Goal: Task Accomplishment & Management: Use online tool/utility

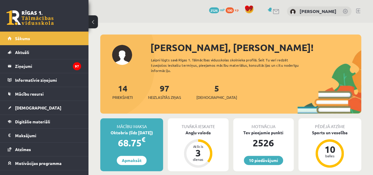
click at [203, 90] on div "5 [DEMOGRAPHIC_DATA]" at bounding box center [216, 91] width 41 height 18
click at [204, 90] on div "5 [DEMOGRAPHIC_DATA]" at bounding box center [216, 91] width 41 height 18
click at [208, 88] on link "5 [DEMOGRAPHIC_DATA]" at bounding box center [216, 91] width 41 height 17
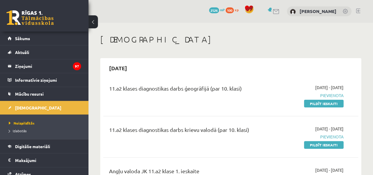
click at [320, 102] on link "Pildīt ieskaiti" at bounding box center [324, 104] width 40 height 8
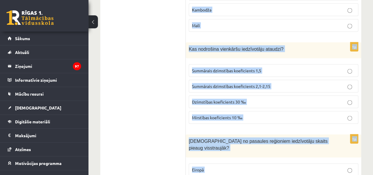
scroll to position [2837, 0]
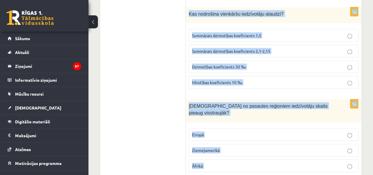
drag, startPoint x: 189, startPoint y: 117, endPoint x: 298, endPoint y: 169, distance: 120.8
copy form "Bosvaša ir Aglomerācija Urbanizācija Megapole Suburbanizācija 1p Kuras no minēt…"
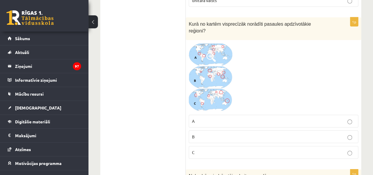
scroll to position [891, 0]
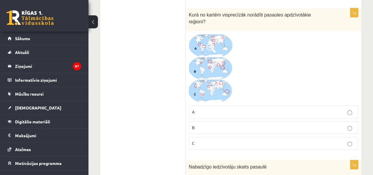
click at [229, 34] on img at bounding box center [211, 68] width 44 height 69
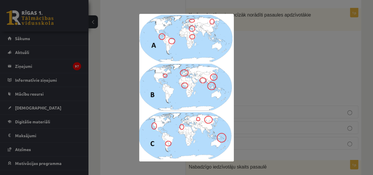
click at [366, 89] on div at bounding box center [186, 87] width 373 height 175
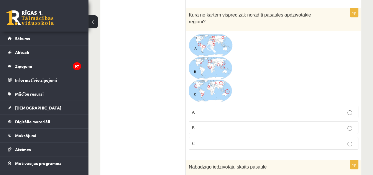
click at [251, 140] on p "C" at bounding box center [273, 143] width 163 height 6
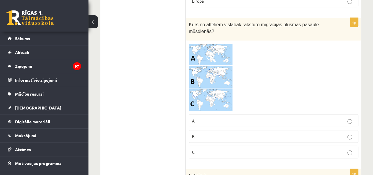
scroll to position [625, 0]
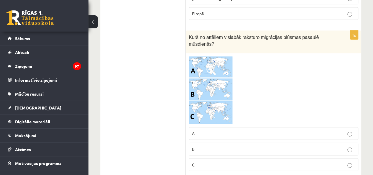
click at [217, 73] on img at bounding box center [211, 90] width 44 height 68
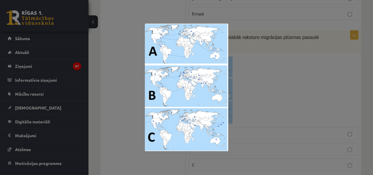
click at [326, 103] on div at bounding box center [186, 87] width 373 height 175
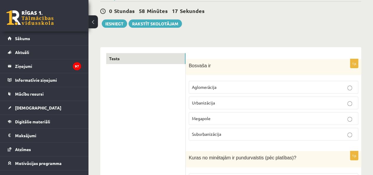
scroll to position [65, 0]
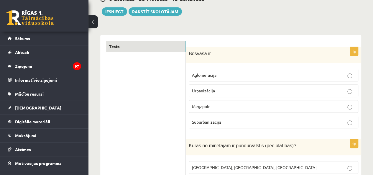
click at [216, 71] on label "Aglomerācija" at bounding box center [274, 75] width 170 height 13
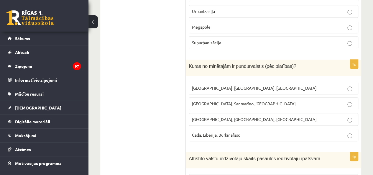
scroll to position [153, 0]
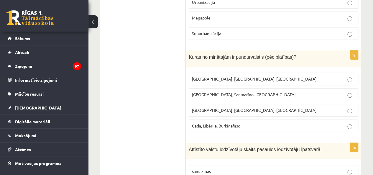
click at [213, 97] on label "Monako, Sanmarīno, Luksemburga" at bounding box center [274, 94] width 170 height 13
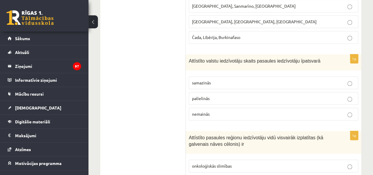
click at [224, 76] on label "samazinās" at bounding box center [274, 82] width 170 height 13
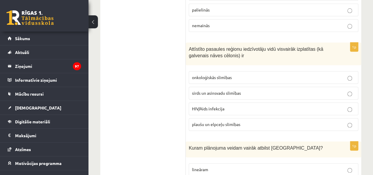
click at [226, 91] on span "sirds un asinsvadu slimības" at bounding box center [216, 92] width 49 height 5
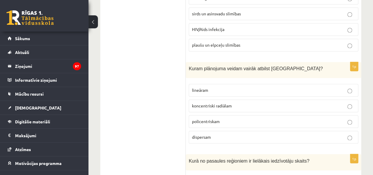
scroll to position [419, 0]
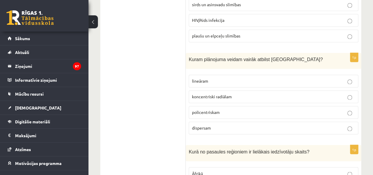
click at [237, 99] on label "koncentriski radiālam" at bounding box center [274, 96] width 170 height 13
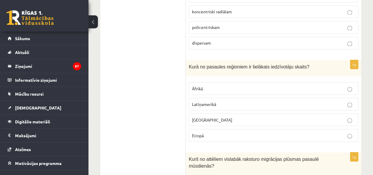
scroll to position [507, 0]
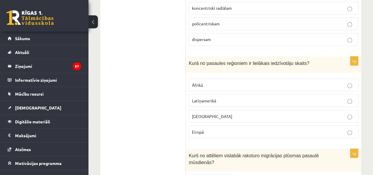
click at [197, 113] on span "Āzijā" at bounding box center [212, 115] width 40 height 5
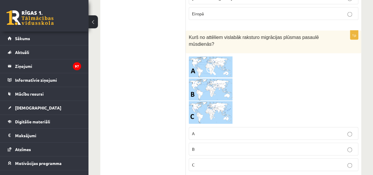
click at [200, 130] on p "A" at bounding box center [273, 133] width 163 height 6
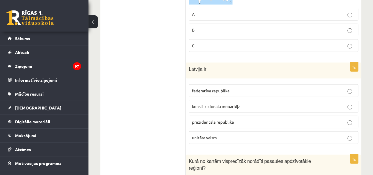
scroll to position [802, 0]
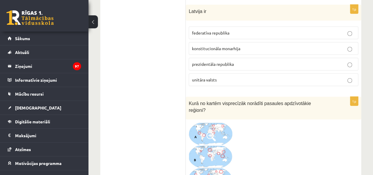
click at [232, 77] on p "unitāra valsts" at bounding box center [273, 80] width 163 height 6
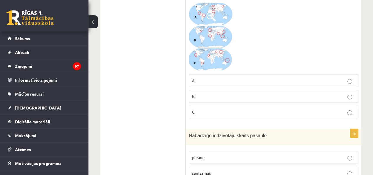
scroll to position [1008, 0]
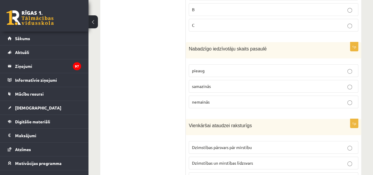
click at [213, 99] on p "nemainās" at bounding box center [273, 102] width 163 height 6
click at [208, 83] on span "samazinās" at bounding box center [201, 85] width 19 height 5
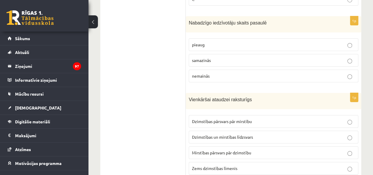
scroll to position [1067, 0]
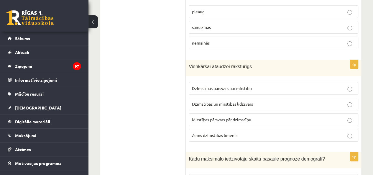
click at [256, 101] on p "Dzimstības un mirstības līdzsvars" at bounding box center [273, 104] width 163 height 6
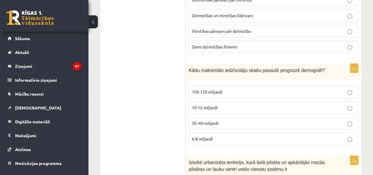
click at [216, 105] on span "10-12 miljardi" at bounding box center [205, 107] width 26 height 5
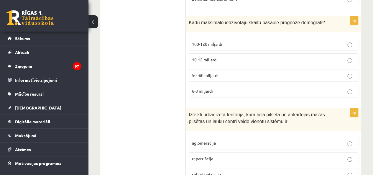
scroll to position [1244, 0]
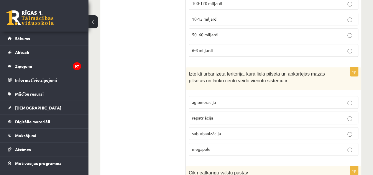
click at [228, 96] on label "aglomerācija" at bounding box center [274, 102] width 170 height 13
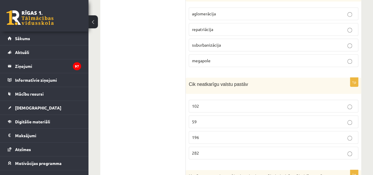
click at [201, 131] on label "196" at bounding box center [274, 137] width 170 height 13
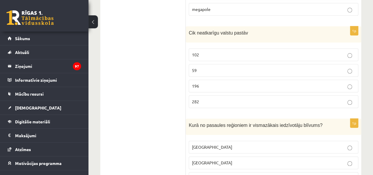
scroll to position [1421, 0]
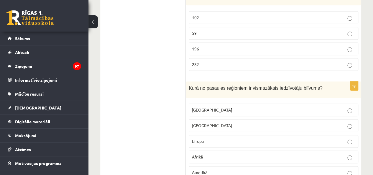
click at [192, 107] on span "Austrālijā" at bounding box center [212, 109] width 40 height 5
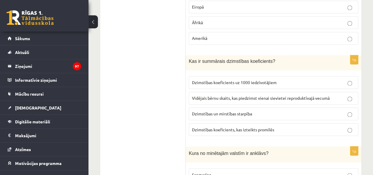
scroll to position [1569, 0]
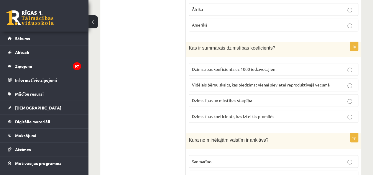
click at [248, 78] on label "Vidējais bērnu skaits, kas piedzimst vienai sievietei reproduktīvajā vecumā" at bounding box center [274, 84] width 170 height 13
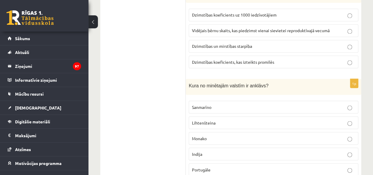
scroll to position [1628, 0]
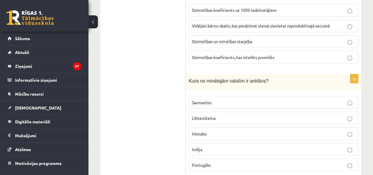
click at [230, 99] on p "Sanmarīno" at bounding box center [273, 102] width 163 height 6
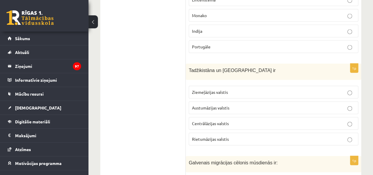
click at [233, 120] on p "Centrālāzijas valstis" at bounding box center [273, 123] width 163 height 6
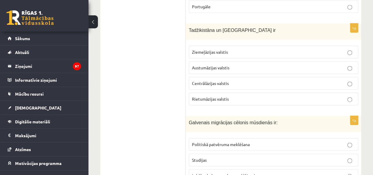
scroll to position [1834, 0]
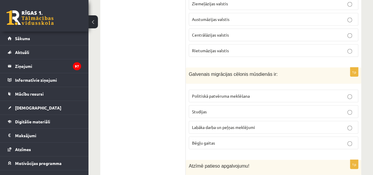
click at [216, 124] on p "Labāka darba un peļņas meklējumi" at bounding box center [273, 127] width 163 height 6
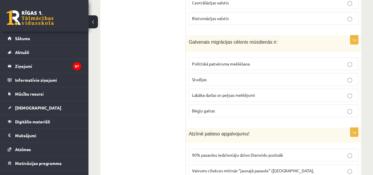
scroll to position [1923, 0]
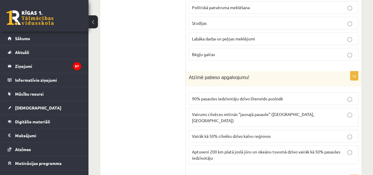
click at [215, 149] on p "Aptuveni 200 km platā joslā jūru un okeānu tuvumā dzīvo vairāk kā 50% pasaules …" at bounding box center [273, 155] width 163 height 12
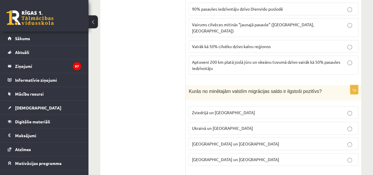
scroll to position [2011, 0]
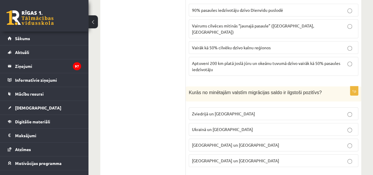
click at [253, 107] on label "Zviedrijā un ASV" at bounding box center [274, 113] width 170 height 13
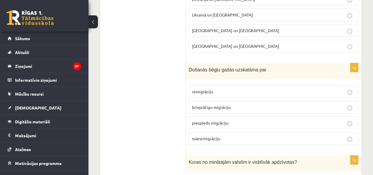
scroll to position [2129, 0]
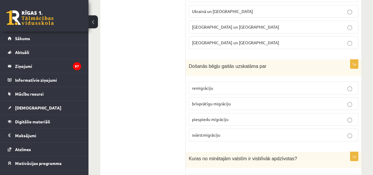
click at [243, 101] on p "brīvprātīgu migrāciju" at bounding box center [273, 104] width 163 height 6
click at [219, 116] on p "piespiedu migrāciju" at bounding box center [273, 119] width 163 height 6
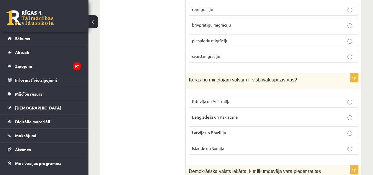
scroll to position [2217, 0]
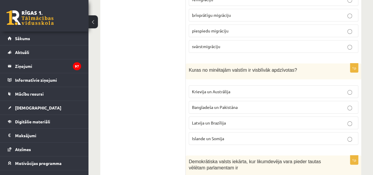
click at [211, 104] on p "Bangladeša un Pakistāna" at bounding box center [273, 107] width 163 height 6
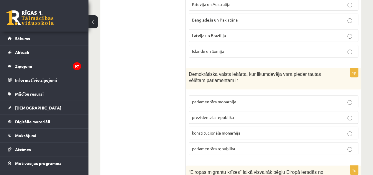
scroll to position [2306, 0]
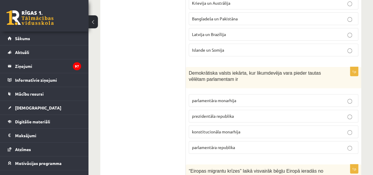
click at [219, 98] on span "parlamentāra monarhija" at bounding box center [214, 100] width 44 height 5
click at [257, 144] on p "parlamentāra republika" at bounding box center [273, 147] width 163 height 6
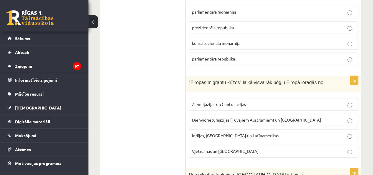
click at [212, 117] on span "Dienvidrietumāzijas (Tuvajiem Austrumiem) un Āfrikas" at bounding box center [256, 119] width 129 height 5
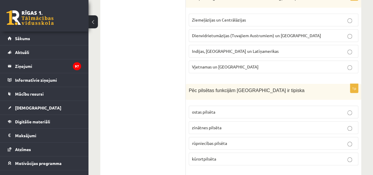
scroll to position [2483, 0]
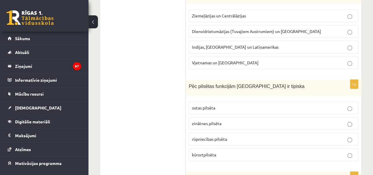
click at [203, 152] on p "kūrortpilsēta" at bounding box center [273, 155] width 163 height 6
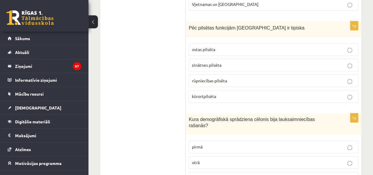
scroll to position [2542, 0]
click at [204, 143] on p "pirmā" at bounding box center [273, 146] width 163 height 6
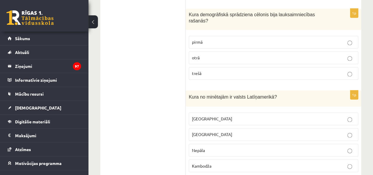
scroll to position [2660, 0]
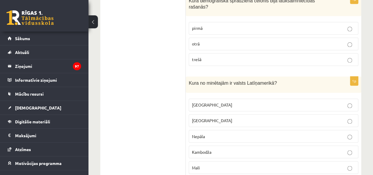
click at [214, 102] on p "Meksika" at bounding box center [273, 105] width 163 height 6
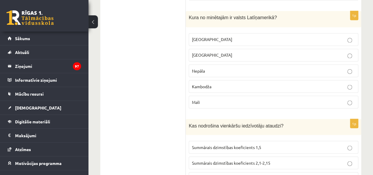
scroll to position [2748, 0]
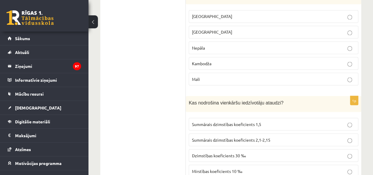
click at [215, 137] on p "Summārais dzimstības koeficients 2,1-2,15" at bounding box center [273, 140] width 163 height 6
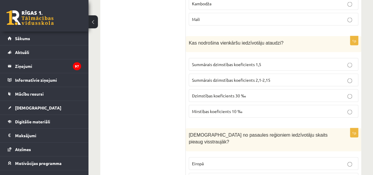
scroll to position [2837, 0]
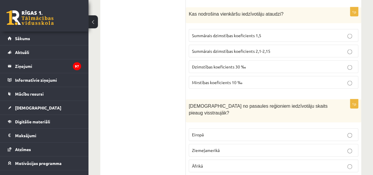
click at [207, 163] on p "Āfrikā" at bounding box center [273, 166] width 163 height 6
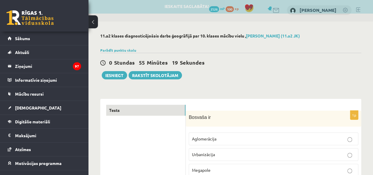
scroll to position [0, 0]
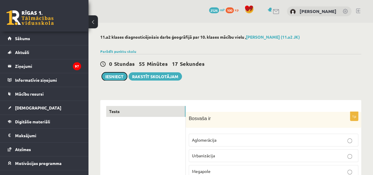
click at [111, 74] on button "Iesniegt" at bounding box center [114, 76] width 25 height 8
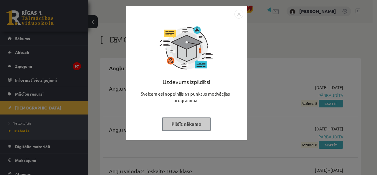
click at [188, 119] on button "Pildīt nākamo" at bounding box center [186, 124] width 48 height 14
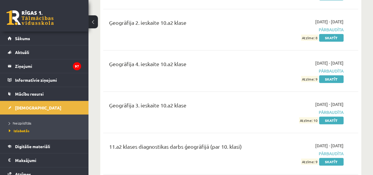
scroll to position [1356, 0]
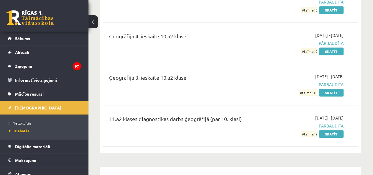
click at [332, 130] on link "Skatīt" at bounding box center [331, 134] width 24 height 8
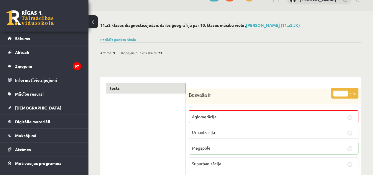
scroll to position [29, 0]
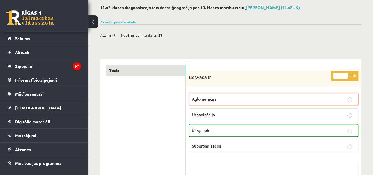
click at [123, 24] on div "Parādīt punktu skalu Atzīme No Līdz 1 0 5 2 6 8 3 9 11 4 12 14 5 15 17 6 18 20 …" at bounding box center [230, 21] width 261 height 5
click at [121, 23] on link "Parādīt punktu skalu" at bounding box center [118, 21] width 36 height 5
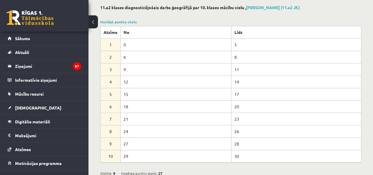
drag, startPoint x: 110, startPoint y: 18, endPoint x: 109, endPoint y: 22, distance: 3.8
click at [109, 22] on link "Noslēpt punktu skalu" at bounding box center [118, 21] width 37 height 5
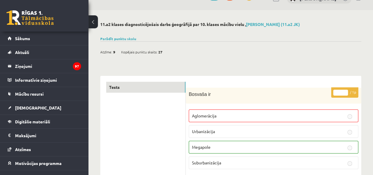
scroll to position [0, 0]
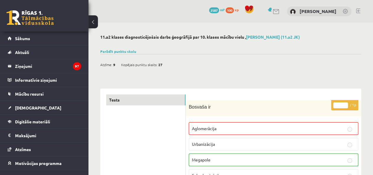
click at [40, 37] on link "Sākums" at bounding box center [44, 39] width 73 height 14
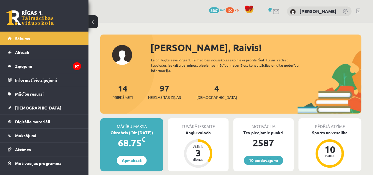
scroll to position [21, 0]
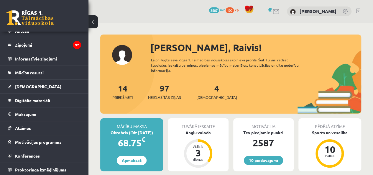
click at [37, 143] on span "Motivācijas programma" at bounding box center [38, 141] width 47 height 5
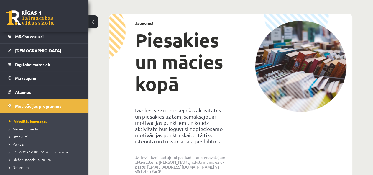
scroll to position [80, 0]
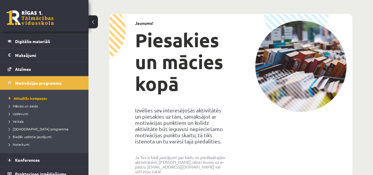
click at [18, 119] on span "Veikals" at bounding box center [16, 121] width 15 height 5
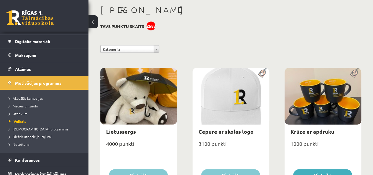
click at [19, 111] on span "Uzdevumi" at bounding box center [18, 113] width 19 height 5
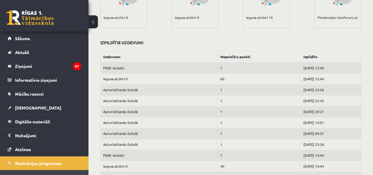
click at [39, 41] on link "Sākums" at bounding box center [44, 39] width 73 height 14
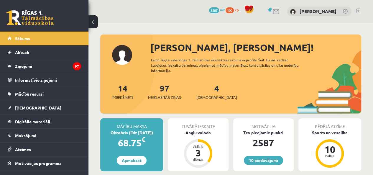
click at [217, 95] on div "14 Priekšmeti 97 Neizlasītās ziņas 4 [DEMOGRAPHIC_DATA]" at bounding box center [230, 98] width 261 height 32
click at [213, 89] on div "4 Ieskaites" at bounding box center [216, 91] width 41 height 18
click at [201, 91] on div "4 Ieskaites" at bounding box center [216, 91] width 41 height 18
click at [206, 89] on link "4 Ieskaites" at bounding box center [216, 91] width 41 height 17
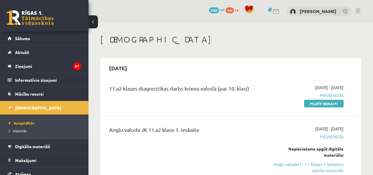
click at [331, 104] on link "Pildīt ieskaiti" at bounding box center [324, 104] width 40 height 8
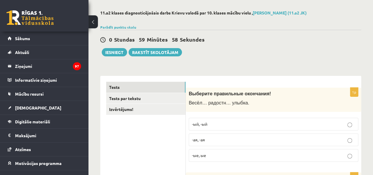
scroll to position [88, 0]
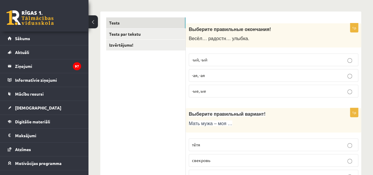
click at [200, 75] on span "-ая, -ая" at bounding box center [198, 75] width 13 height 5
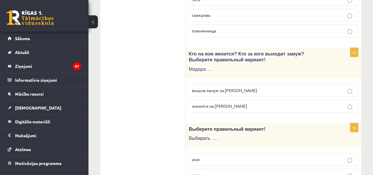
scroll to position [236, 0]
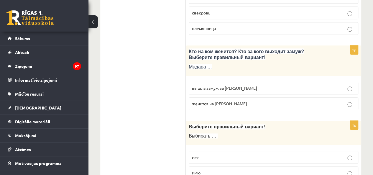
click at [202, 86] on span "вышла замуж за Марка" at bounding box center [224, 87] width 65 height 5
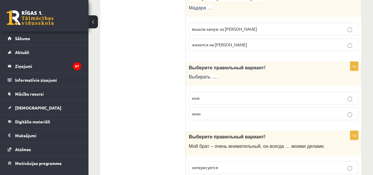
scroll to position [324, 0]
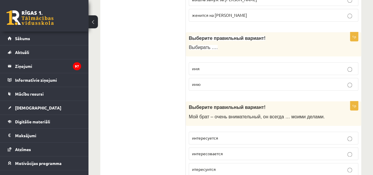
click at [206, 67] on p "имя" at bounding box center [273, 68] width 163 height 6
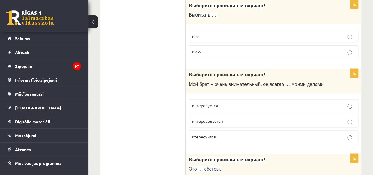
scroll to position [383, 0]
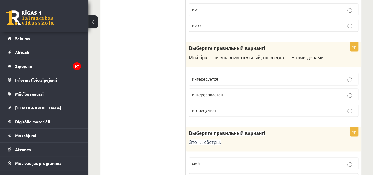
click at [227, 76] on p "интересуется" at bounding box center [273, 79] width 163 height 6
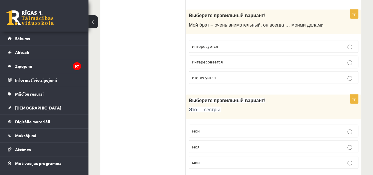
scroll to position [442, 0]
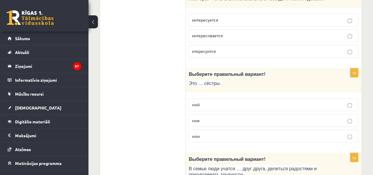
click at [201, 118] on p "моя" at bounding box center [273, 120] width 163 height 6
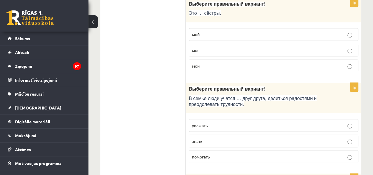
scroll to position [531, 0]
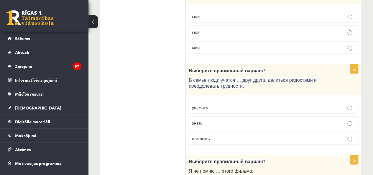
click at [208, 135] on span "помогать" at bounding box center [201, 137] width 18 height 5
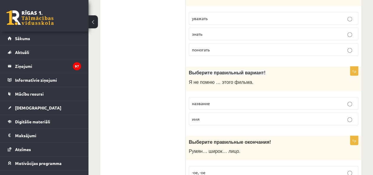
scroll to position [649, 0]
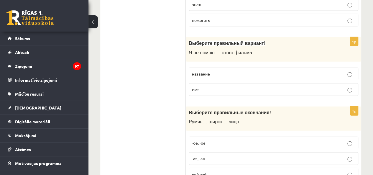
click at [204, 73] on label "название" at bounding box center [274, 74] width 170 height 13
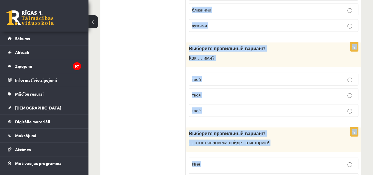
scroll to position [1967, 0]
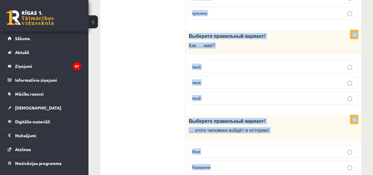
drag, startPoint x: 189, startPoint y: 116, endPoint x: 324, endPoint y: 169, distance: 144.9
copy form "Выберите правильные окончания! Весёл… радостн… улыбка. -ый, -ый -ая, -ая -ые, ы…"
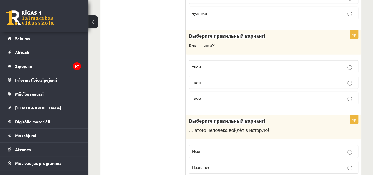
click at [198, 149] on span "Имя" at bounding box center [196, 151] width 8 height 5
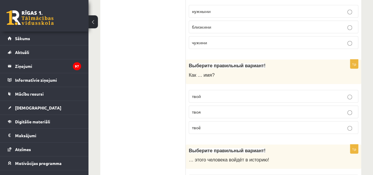
click at [206, 124] on p "твоё" at bounding box center [273, 127] width 163 height 6
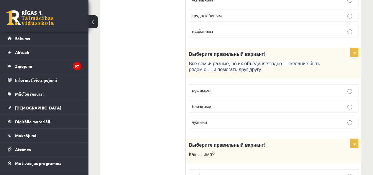
scroll to position [1849, 0]
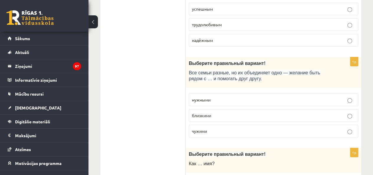
click at [212, 112] on p "близкими" at bounding box center [273, 115] width 163 height 6
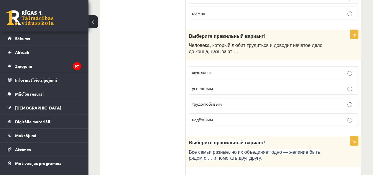
scroll to position [1761, 0]
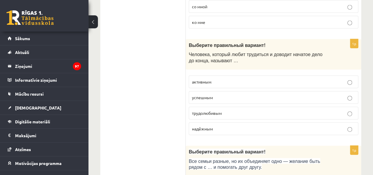
click at [213, 94] on p "успешным" at bounding box center [273, 97] width 163 height 6
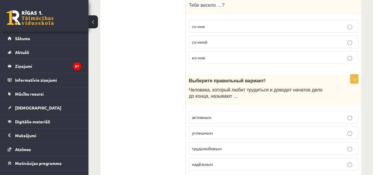
scroll to position [1673, 0]
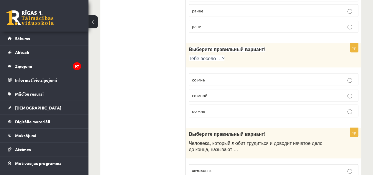
click at [211, 92] on p "со мной" at bounding box center [273, 95] width 163 height 6
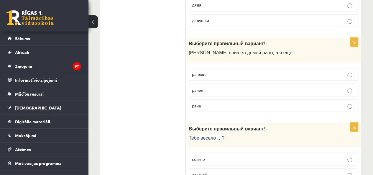
scroll to position [1584, 0]
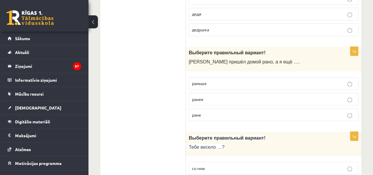
click at [208, 77] on label "раньше" at bounding box center [274, 83] width 170 height 13
click at [194, 96] on span "ранее" at bounding box center [197, 98] width 11 height 5
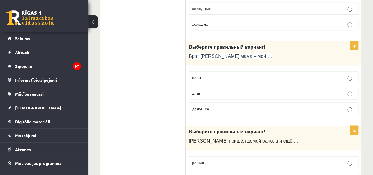
scroll to position [1496, 0]
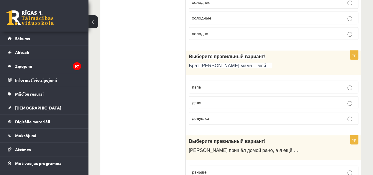
click at [211, 99] on p "дядя" at bounding box center [273, 102] width 163 height 6
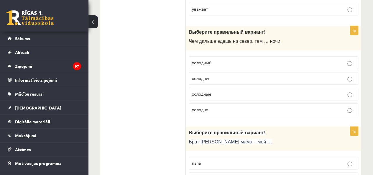
scroll to position [1407, 0]
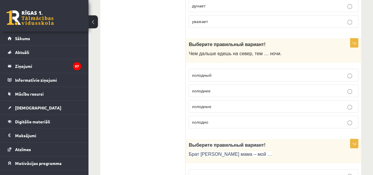
click at [209, 72] on span "холодный" at bounding box center [201, 74] width 19 height 5
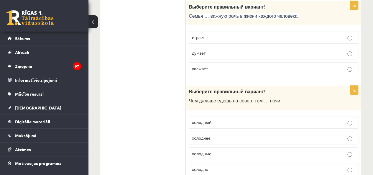
scroll to position [1319, 0]
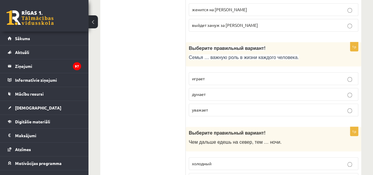
click at [201, 75] on p "играет" at bounding box center [273, 78] width 163 height 6
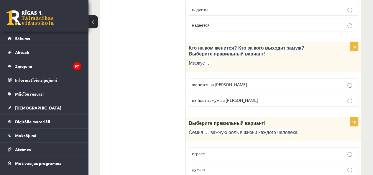
scroll to position [1230, 0]
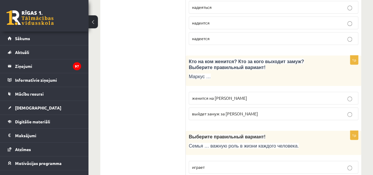
click at [210, 95] on span "женится на Агнии" at bounding box center [219, 97] width 55 height 5
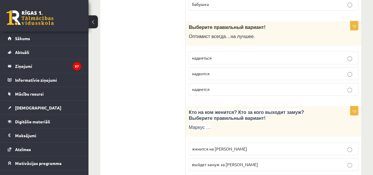
scroll to position [1171, 0]
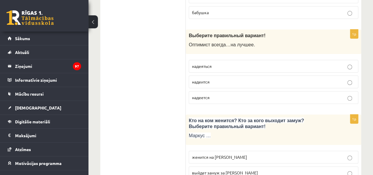
click at [208, 79] on span "надеится" at bounding box center [201, 81] width 18 height 5
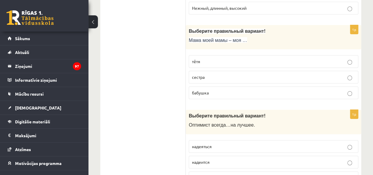
scroll to position [1083, 0]
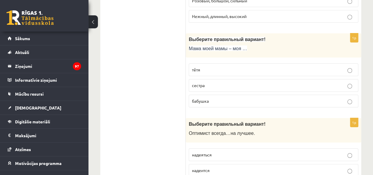
click at [197, 95] on label "бабушка" at bounding box center [274, 101] width 170 height 13
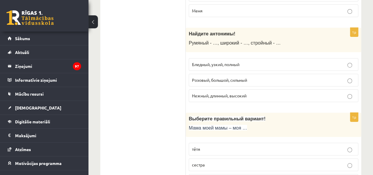
scroll to position [994, 0]
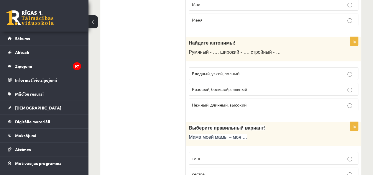
click at [216, 98] on label "Нежный, длинный, высокий" at bounding box center [274, 104] width 170 height 13
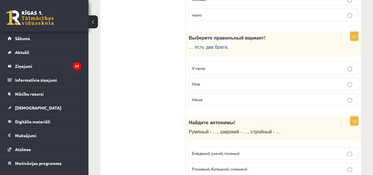
scroll to position [906, 0]
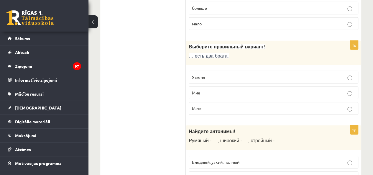
click at [201, 74] on span "У меня" at bounding box center [198, 76] width 13 height 5
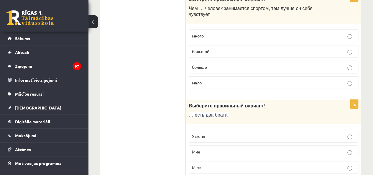
scroll to position [817, 0]
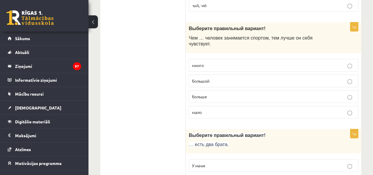
click at [208, 90] on label "больше" at bounding box center [274, 96] width 170 height 13
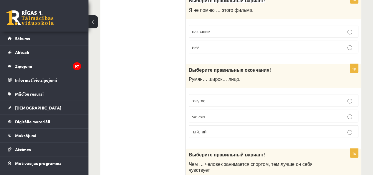
scroll to position [699, 0]
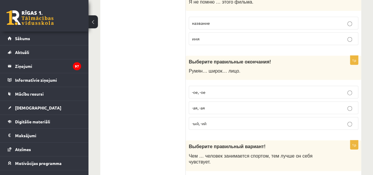
click at [218, 120] on p "-ый, -ий" at bounding box center [273, 123] width 163 height 6
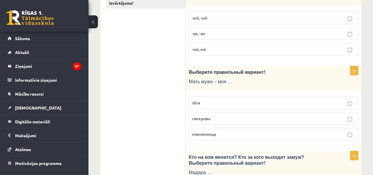
scroll to position [139, 0]
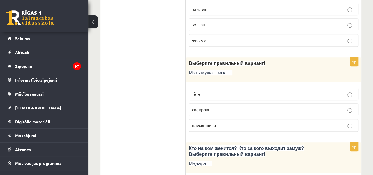
click at [192, 103] on label "свекровь" at bounding box center [274, 109] width 170 height 13
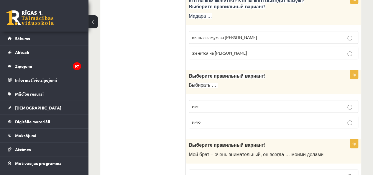
scroll to position [316, 0]
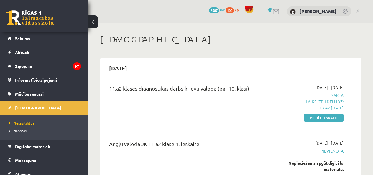
click at [327, 114] on link "Pildīt ieskaiti" at bounding box center [324, 118] width 40 height 8
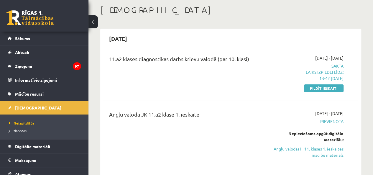
scroll to position [29, 0]
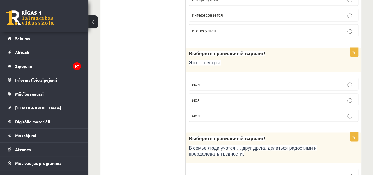
scroll to position [472, 0]
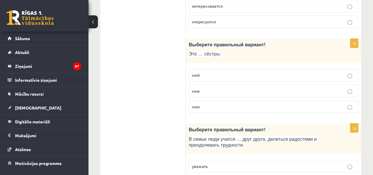
click at [204, 109] on label "мои" at bounding box center [274, 106] width 170 height 13
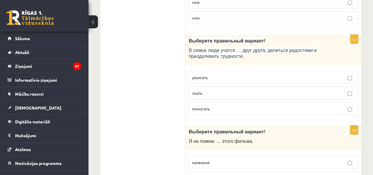
click at [194, 75] on span "уважать" at bounding box center [200, 77] width 16 height 5
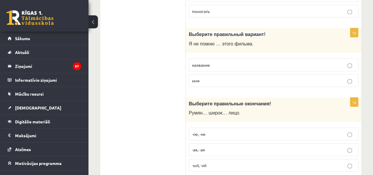
scroll to position [678, 0]
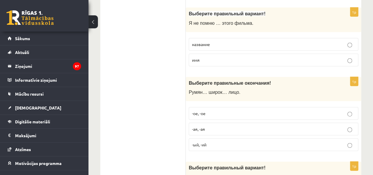
click at [218, 110] on p "-ое, -ое" at bounding box center [273, 113] width 163 height 6
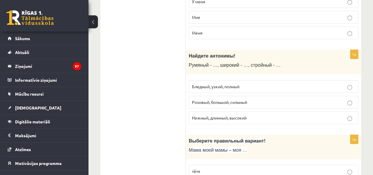
scroll to position [1003, 0]
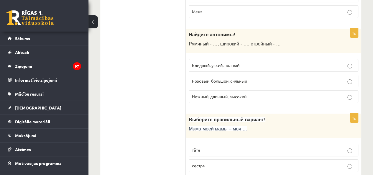
click at [231, 59] on label "Бледный, узкий, полный" at bounding box center [274, 65] width 170 height 13
click at [231, 62] on p "Бледный, узкий, полный" at bounding box center [273, 65] width 163 height 6
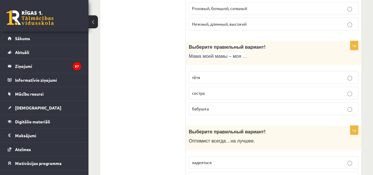
scroll to position [1100, 0]
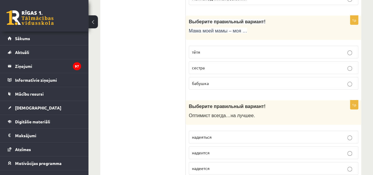
drag, startPoint x: 110, startPoint y: 73, endPoint x: 125, endPoint y: 80, distance: 16.2
click at [110, 73] on ul "Tests Tests par tekstu Izvērtējums!" at bounding box center [146, 25] width 80 height 2040
click at [131, 83] on ul "Tests Tests par tekstu Izvērtējums!" at bounding box center [146, 25] width 80 height 2040
click at [237, 165] on p "надеется" at bounding box center [273, 168] width 163 height 6
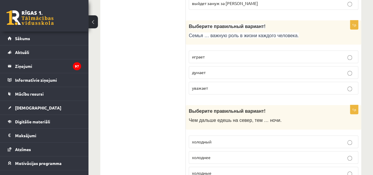
scroll to position [1366, 0]
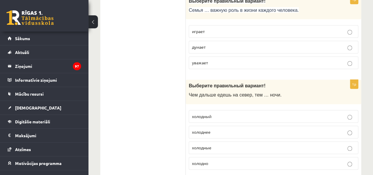
click at [213, 141] on label "холодные" at bounding box center [274, 147] width 170 height 13
click at [199, 108] on fieldset "холодный холоднее холодные холодно" at bounding box center [274, 139] width 170 height 64
click at [199, 126] on label "холоднее" at bounding box center [274, 132] width 170 height 13
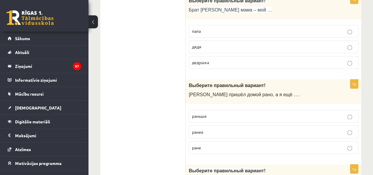
scroll to position [1572, 0]
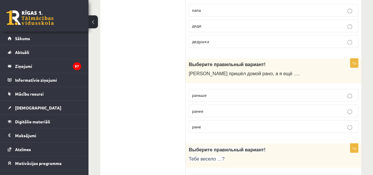
click at [215, 92] on p "раньше" at bounding box center [273, 95] width 163 height 6
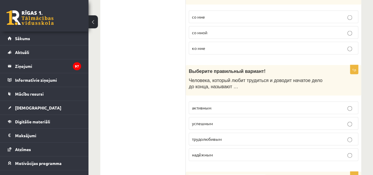
scroll to position [1749, 0]
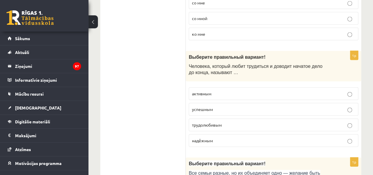
click at [209, 122] on span "трудолюбивым" at bounding box center [207, 124] width 30 height 5
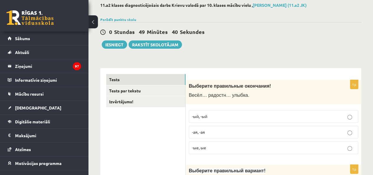
scroll to position [0, 0]
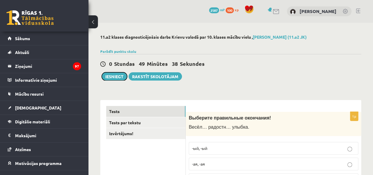
click at [123, 76] on button "Iesniegt" at bounding box center [114, 76] width 25 height 8
click at [155, 125] on link "Tests par tekstu" at bounding box center [145, 122] width 79 height 11
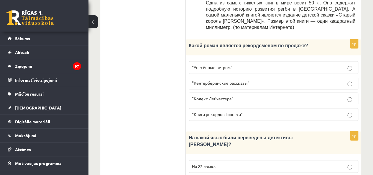
scroll to position [442, 0]
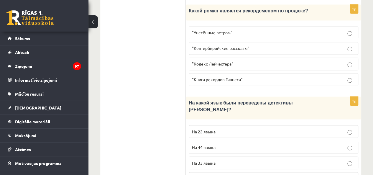
drag, startPoint x: 235, startPoint y: 107, endPoint x: 235, endPoint y: 100, distance: 7.7
click at [235, 144] on p "На 44 языка" at bounding box center [273, 147] width 163 height 6
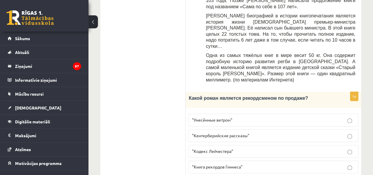
scroll to position [366, 0]
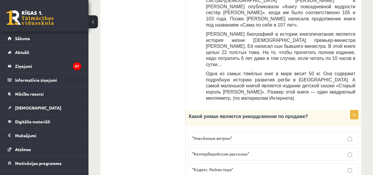
click at [235, 132] on label ""Унесённые ветром"" at bounding box center [274, 138] width 170 height 13
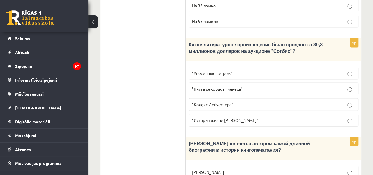
scroll to position [602, 0]
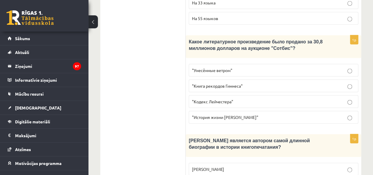
click at [229, 95] on label ""Кодекс Лейчестера"" at bounding box center [274, 101] width 170 height 13
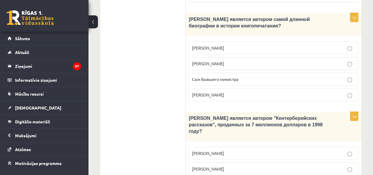
scroll to position [729, 0]
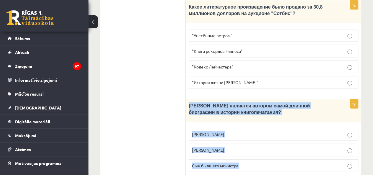
scroll to position [646, 0]
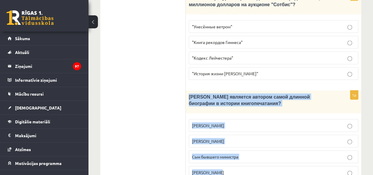
drag, startPoint x: 189, startPoint y: 93, endPoint x: 258, endPoint y: 137, distance: 82.3
click at [258, 137] on div "1p Кто является автором самой длинной биографии в истории книгопечатания? Билл …" at bounding box center [273, 137] width 175 height 93
copy div "Кто является автором самой длинной биографии в истории книгопечатания? Билл Гей…"
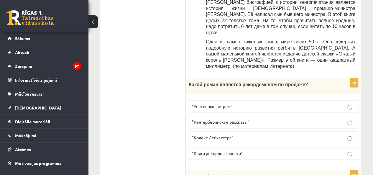
scroll to position [321, 0]
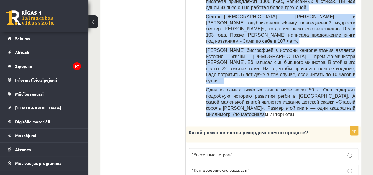
drag, startPoint x: 191, startPoint y: 82, endPoint x: 294, endPoint y: 86, distance: 103.3
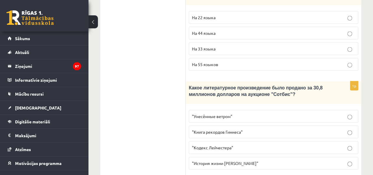
scroll to position [674, 0]
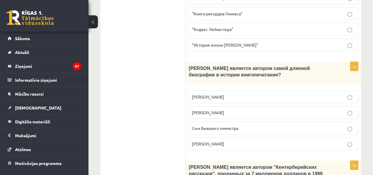
click at [215, 88] on fieldset "Билл Гейтс Лопе де Вега Сын бывшего министра Агата Кристи" at bounding box center [274, 120] width 170 height 64
click at [213, 125] on span "Сын бывшего министра" at bounding box center [215, 127] width 46 height 5
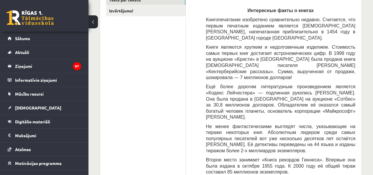
scroll to position [55, 0]
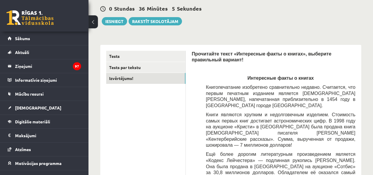
click at [142, 77] on link "Izvērtējums!" at bounding box center [145, 78] width 79 height 11
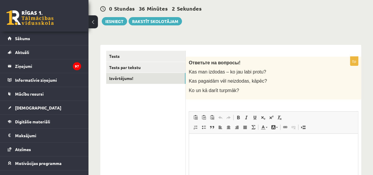
scroll to position [0, 0]
click at [114, 19] on button "Iesniegt" at bounding box center [114, 21] width 25 height 8
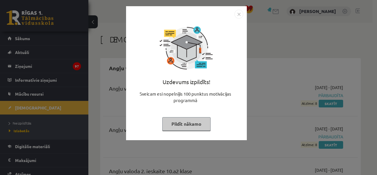
click at [206, 126] on button "Pildīt nākamo" at bounding box center [186, 124] width 48 height 14
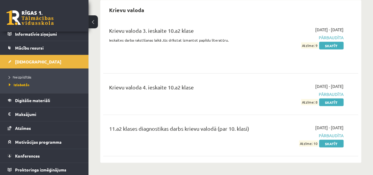
scroll to position [1681, 0]
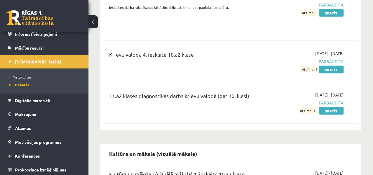
click at [327, 107] on link "Skatīt" at bounding box center [331, 111] width 24 height 8
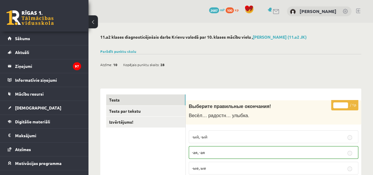
click at [124, 50] on link "Parādīt punktu skalu" at bounding box center [118, 51] width 36 height 5
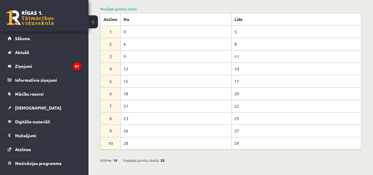
scroll to position [29, 0]
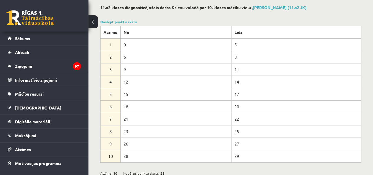
click at [124, 23] on link "Noslēpt punktu skalu" at bounding box center [118, 21] width 37 height 5
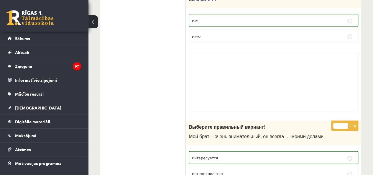
scroll to position [0, 0]
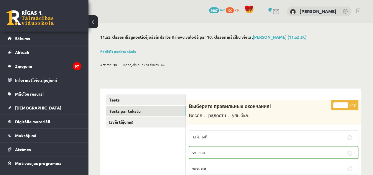
click at [158, 112] on link "Tests par tekstu" at bounding box center [145, 111] width 79 height 11
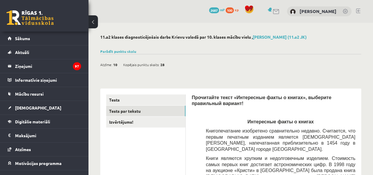
click at [50, 40] on link "Sākums" at bounding box center [44, 39] width 73 height 14
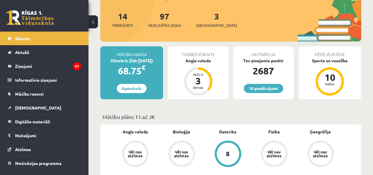
scroll to position [59, 0]
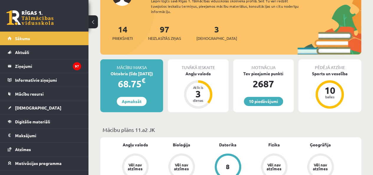
click at [205, 27] on link "3 Ieskaites" at bounding box center [216, 32] width 41 height 17
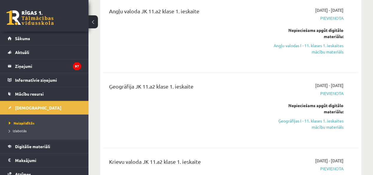
scroll to position [88, 0]
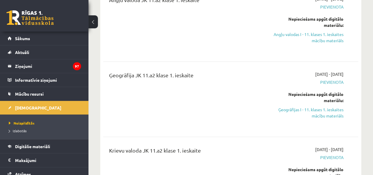
drag, startPoint x: 310, startPoint y: 34, endPoint x: 238, endPoint y: 35, distance: 72.3
click at [310, 34] on link "Angļu valodas I - 11. klases 1. ieskaites mācību materiāls" at bounding box center [307, 37] width 72 height 12
click at [63, 93] on link "Mācību resursi" at bounding box center [44, 94] width 73 height 14
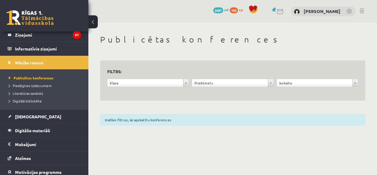
scroll to position [61, 0]
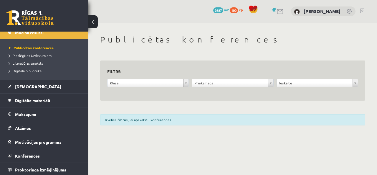
click at [50, 99] on span "Digitālie materiāli" at bounding box center [32, 100] width 35 height 5
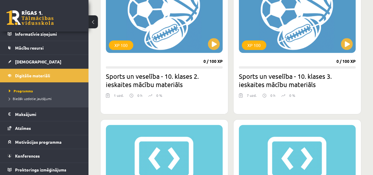
scroll to position [383, 0]
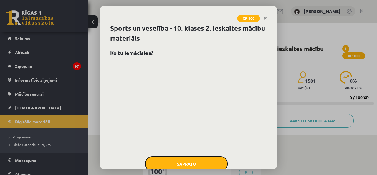
click at [190, 158] on button "Sapratu" at bounding box center [186, 163] width 83 height 15
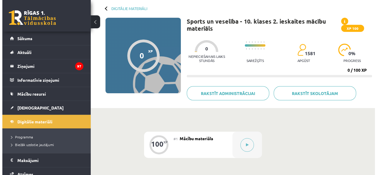
scroll to position [59, 0]
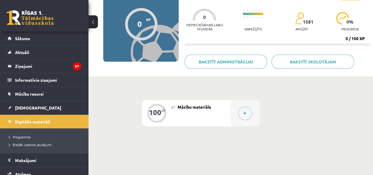
click at [247, 112] on button at bounding box center [245, 113] width 14 height 14
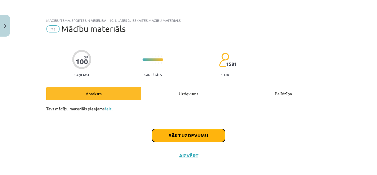
click at [209, 137] on button "Sākt uzdevumu" at bounding box center [188, 135] width 73 height 13
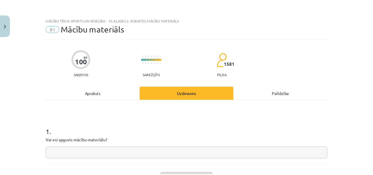
scroll to position [5, 0]
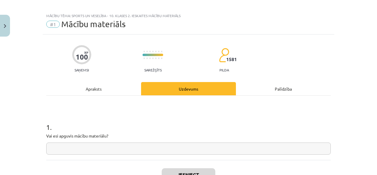
click at [171, 147] on input "text" at bounding box center [188, 148] width 285 height 12
type input "**"
click at [162, 169] on button "Iesniegt" at bounding box center [189, 174] width 54 height 13
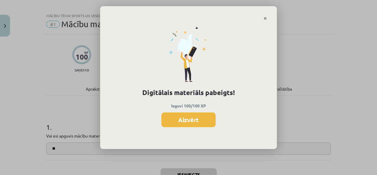
click at [201, 121] on button "Aizvērt" at bounding box center [189, 119] width 54 height 15
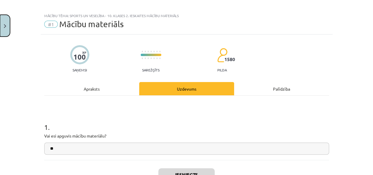
click at [2, 22] on button "Close" at bounding box center [5, 26] width 10 height 22
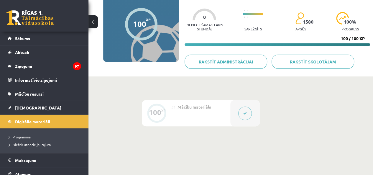
scroll to position [0, 0]
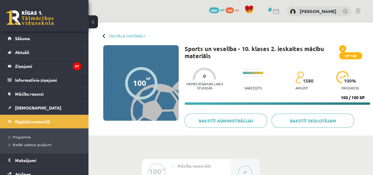
click at [125, 34] on link "Digitālie materiāli" at bounding box center [127, 36] width 36 height 4
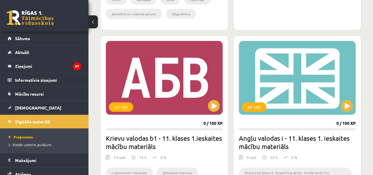
scroll to position [845, 0]
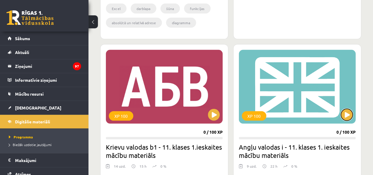
click at [344, 114] on button at bounding box center [347, 115] width 12 height 12
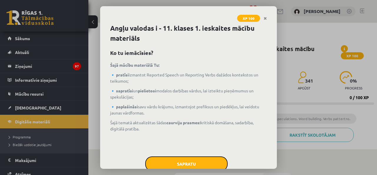
click at [199, 159] on button "Sapratu" at bounding box center [186, 163] width 83 height 15
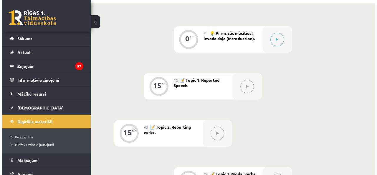
scroll to position [147, 0]
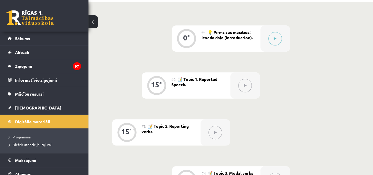
click at [287, 38] on div at bounding box center [274, 38] width 29 height 26
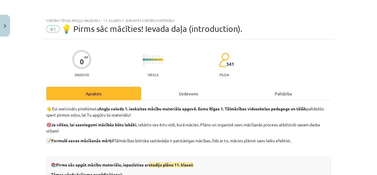
drag, startPoint x: 170, startPoint y: 88, endPoint x: 175, endPoint y: 87, distance: 4.9
click at [171, 89] on div "Uzdevums" at bounding box center [188, 93] width 95 height 13
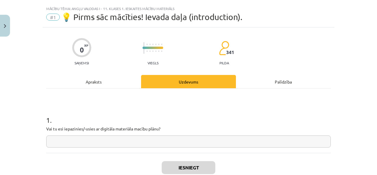
scroll to position [15, 0]
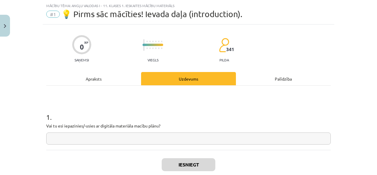
click at [164, 140] on input "text" at bounding box center [188, 138] width 285 height 12
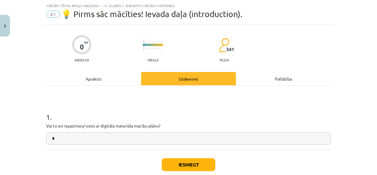
click at [215, 162] on div "Iesniegt Aizvērt" at bounding box center [188, 170] width 285 height 41
click at [211, 164] on button "Iesniegt" at bounding box center [189, 164] width 54 height 13
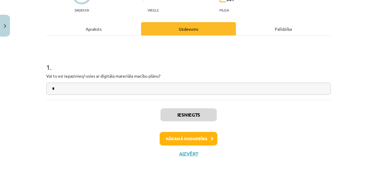
scroll to position [67, 0]
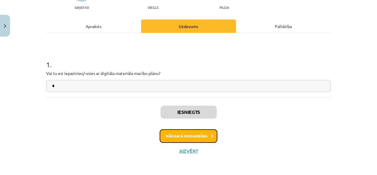
click at [176, 131] on button "Nākamā nodarbība" at bounding box center [189, 136] width 58 height 14
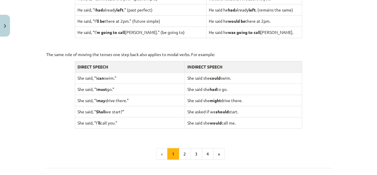
scroll to position [620, 0]
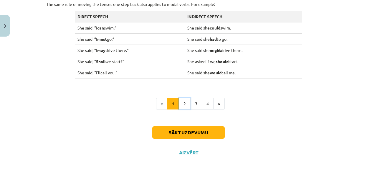
click at [186, 98] on button "2" at bounding box center [185, 104] width 12 height 12
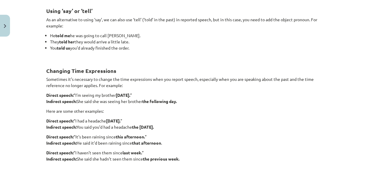
scroll to position [190, 0]
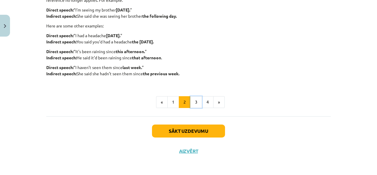
click at [193, 100] on button "3" at bounding box center [196, 102] width 12 height 12
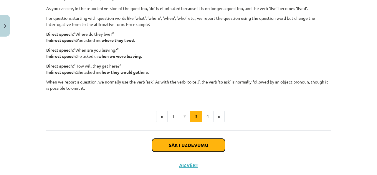
click at [187, 150] on button "Sākt uzdevumu" at bounding box center [188, 145] width 73 height 13
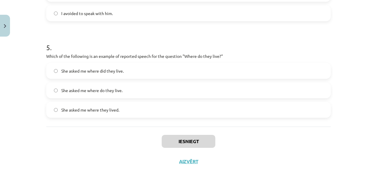
scroll to position [481, 0]
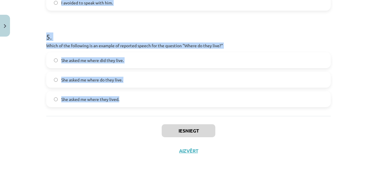
drag, startPoint x: 41, startPoint y: 34, endPoint x: 183, endPoint y: 108, distance: 160.4
copy form "Which of the following sentences correctly uses reported speech? He says that h…"
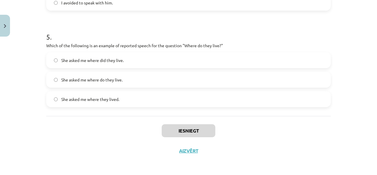
drag, startPoint x: 47, startPoint y: 163, endPoint x: 48, endPoint y: 160, distance: 3.9
click at [47, 163] on div "Mācību tēma: Angļu valodas i - 11. klases 1. ieskaites mācību materiāls #2 📝 To…" at bounding box center [188, 87] width 377 height 175
click at [82, 82] on span "She asked me where do they live." at bounding box center [91, 80] width 61 height 6
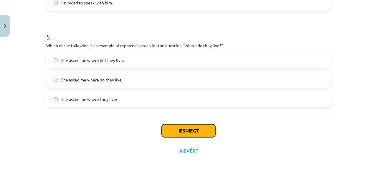
drag, startPoint x: 189, startPoint y: 126, endPoint x: 185, endPoint y: 129, distance: 5.3
click at [188, 126] on button "Iesniegt" at bounding box center [189, 130] width 54 height 13
click at [187, 130] on button "Iesniegt" at bounding box center [189, 130] width 54 height 13
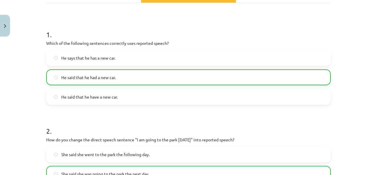
scroll to position [0, 0]
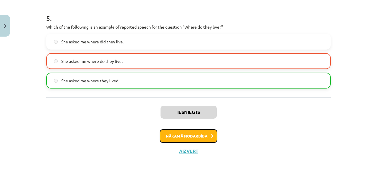
click at [195, 132] on button "Nākamā nodarbība" at bounding box center [189, 136] width 58 height 14
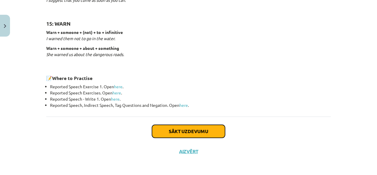
click at [167, 127] on button "Sākt uzdevumu" at bounding box center [188, 131] width 73 height 13
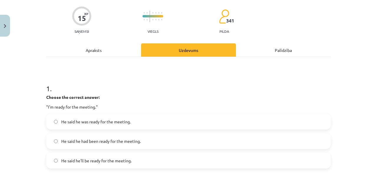
scroll to position [15, 0]
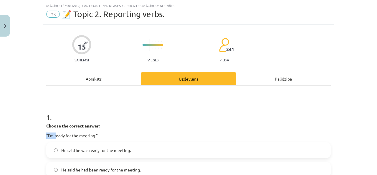
drag, startPoint x: 42, startPoint y: 131, endPoint x: 54, endPoint y: 134, distance: 12.7
click at [132, 123] on p "Choose the correct answer:" at bounding box center [188, 126] width 285 height 6
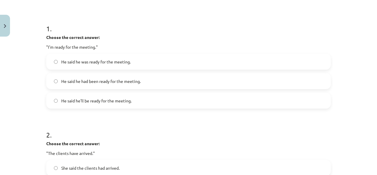
click at [89, 65] on label "He said he was ready for the meeting." at bounding box center [189, 61] width 284 height 15
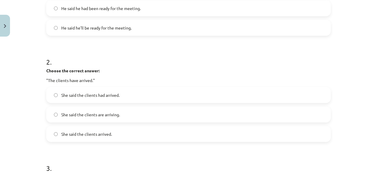
scroll to position [221, 0]
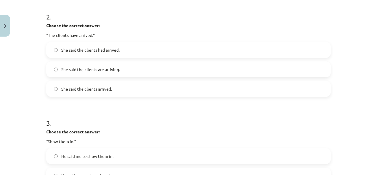
click at [93, 49] on span "She said the clients had arrived." at bounding box center [90, 50] width 58 height 6
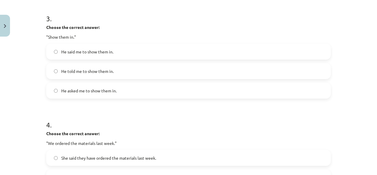
scroll to position [339, 0]
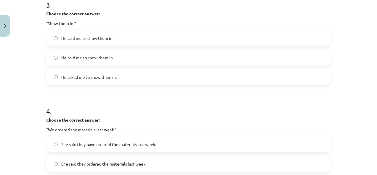
click at [88, 57] on span "He told me to show them in." at bounding box center [87, 58] width 52 height 6
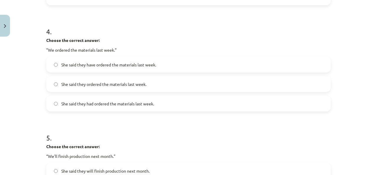
scroll to position [428, 0]
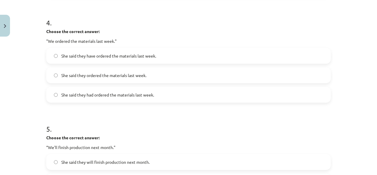
click at [90, 60] on label "She said they have ordered the materials last week." at bounding box center [189, 55] width 284 height 15
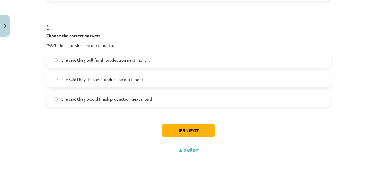
scroll to position [471, 0]
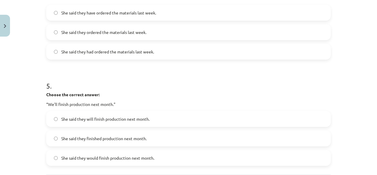
click at [99, 55] on label "She said they had ordered the materials last week." at bounding box center [189, 51] width 284 height 15
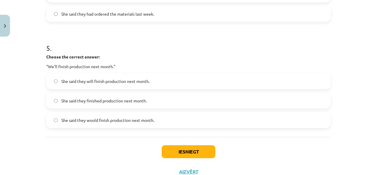
scroll to position [530, 0]
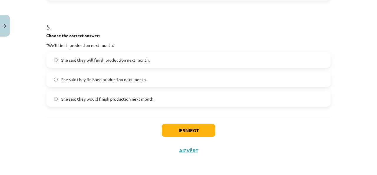
click at [87, 65] on label "She said they will finish production next month." at bounding box center [189, 59] width 284 height 15
click at [195, 126] on button "Iesniegt" at bounding box center [189, 130] width 54 height 13
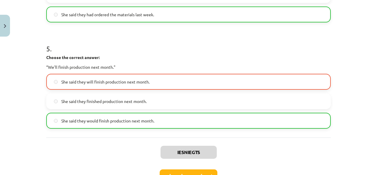
scroll to position [548, 0]
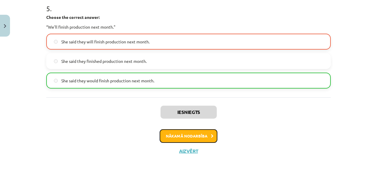
click at [189, 140] on button "Nākamā nodarbība" at bounding box center [189, 136] width 58 height 14
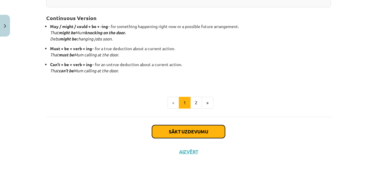
click at [170, 125] on button "Sākt uzdevumu" at bounding box center [188, 131] width 73 height 13
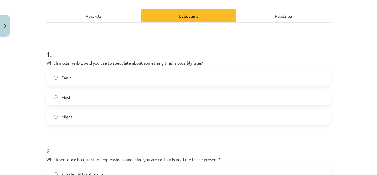
scroll to position [103, 0]
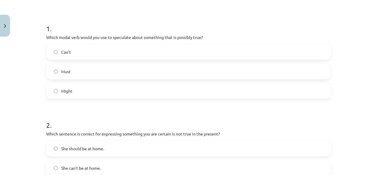
click at [74, 93] on label "Might" at bounding box center [189, 90] width 284 height 15
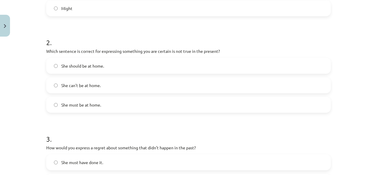
scroll to position [192, 0]
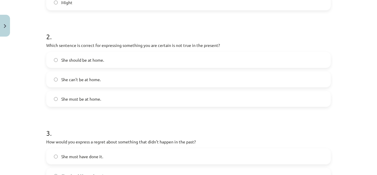
click at [90, 62] on span "She should be at home." at bounding box center [82, 60] width 43 height 6
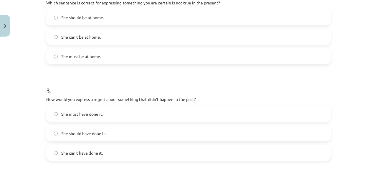
scroll to position [310, 0]
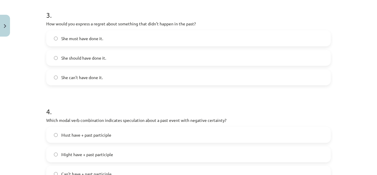
click at [84, 60] on span "She should have done it." at bounding box center [83, 58] width 45 height 6
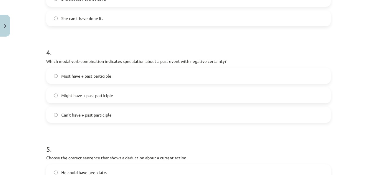
scroll to position [398, 0]
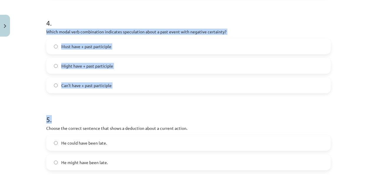
drag, startPoint x: 41, startPoint y: 30, endPoint x: 136, endPoint y: 95, distance: 114.7
copy form "Which modal verb combination indicates speculation about a past event with nega…"
click at [74, 109] on h1 "5 ." at bounding box center [188, 114] width 285 height 18
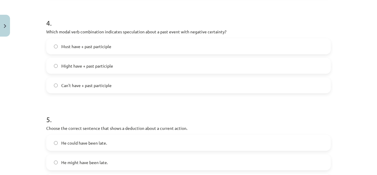
click at [75, 83] on span "Can't have + past participle" at bounding box center [86, 85] width 50 height 6
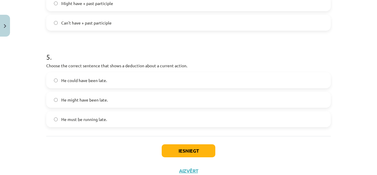
scroll to position [481, 0]
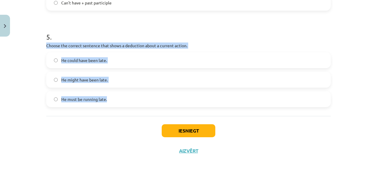
drag, startPoint x: 46, startPoint y: 43, endPoint x: 121, endPoint y: 95, distance: 91.3
copy div "Choose the correct sentence that shows a deduction about a current action. He c…"
click at [38, 113] on div "Mācību tēma: Angļu valodas i - 11. klases 1. ieskaites mācību materiāls #4 📝 To…" at bounding box center [188, 87] width 377 height 175
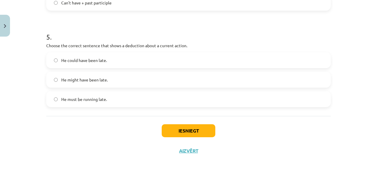
click at [81, 101] on span "He must be running late." at bounding box center [84, 99] width 46 height 6
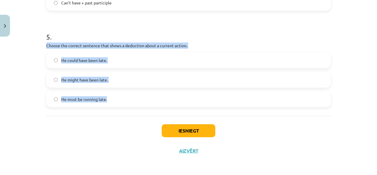
drag, startPoint x: 42, startPoint y: 47, endPoint x: 124, endPoint y: 105, distance: 101.3
copy div "Choose the correct sentence that shows a deduction about a current action. He c…"
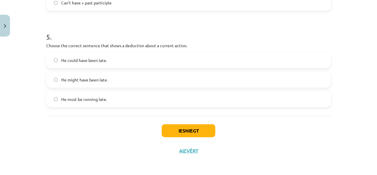
click at [96, 132] on div "Iesniegt Aizvērt" at bounding box center [188, 136] width 285 height 41
click at [177, 129] on button "Iesniegt" at bounding box center [189, 130] width 54 height 13
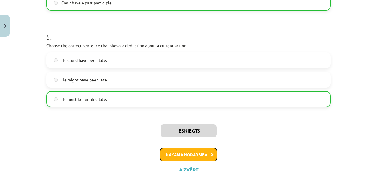
click at [166, 153] on button "Nākamā nodarbība" at bounding box center [189, 155] width 58 height 14
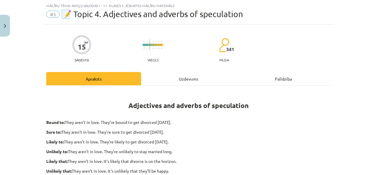
click at [181, 75] on div "Uzdevums" at bounding box center [188, 78] width 95 height 13
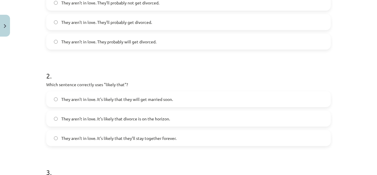
scroll to position [74, 0]
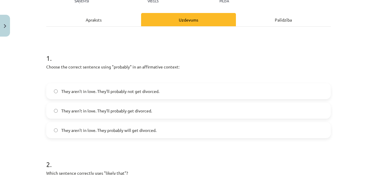
click at [98, 134] on label "They aren’t in love. They probably will get divorced." at bounding box center [189, 130] width 284 height 15
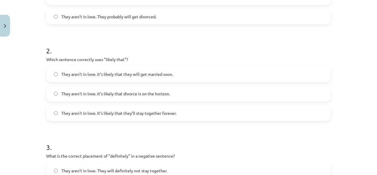
scroll to position [192, 0]
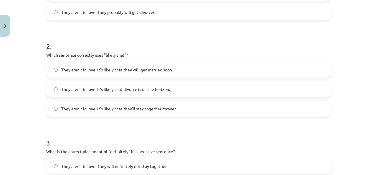
click at [95, 91] on span "They aren’t in love. It’s likely that divorce is on the horizon." at bounding box center [115, 89] width 109 height 6
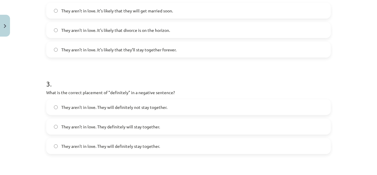
scroll to position [280, 0]
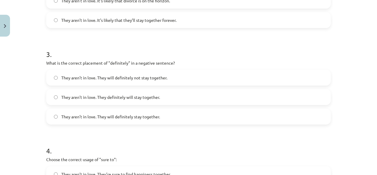
click at [134, 77] on span "They aren’t in love. They will definitely not stay together." at bounding box center [114, 78] width 106 height 6
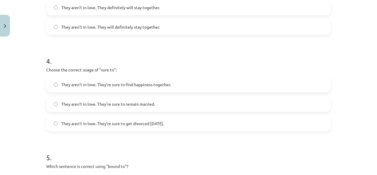
scroll to position [398, 0]
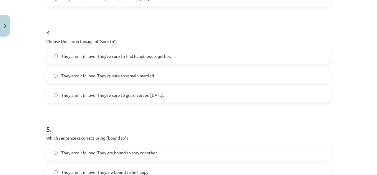
click at [74, 96] on span "They aren’t in love. They’re sure to get divorced within six months." at bounding box center [112, 95] width 103 height 6
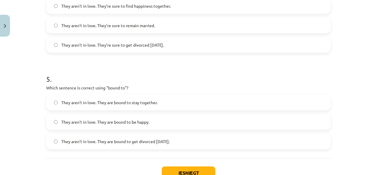
scroll to position [457, 0]
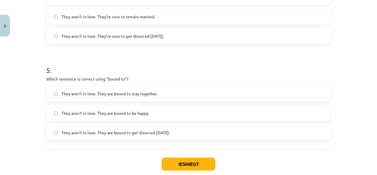
click at [115, 134] on span "They aren’t in love. They are bound to get divorced within six months." at bounding box center [115, 132] width 109 height 6
click at [179, 162] on button "Iesniegt" at bounding box center [189, 163] width 54 height 13
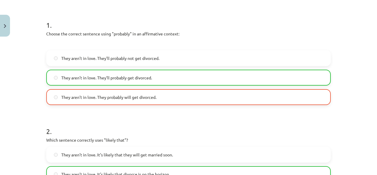
scroll to position [107, 0]
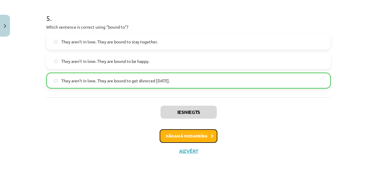
click at [185, 134] on button "Nākamā nodarbība" at bounding box center [189, 136] width 58 height 14
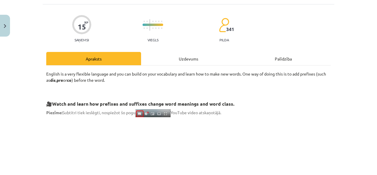
scroll to position [15, 0]
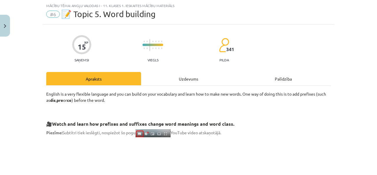
click at [168, 77] on div "Uzdevums" at bounding box center [188, 78] width 95 height 13
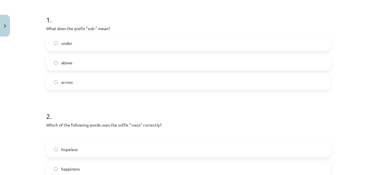
scroll to position [103, 0]
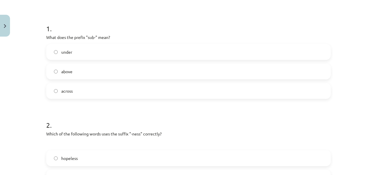
click at [47, 37] on p "What does the prefix "sub-" mean?" at bounding box center [188, 37] width 285 height 6
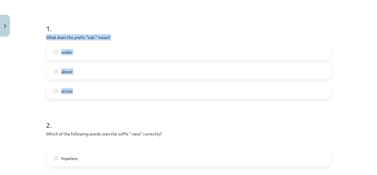
drag, startPoint x: 42, startPoint y: 37, endPoint x: 91, endPoint y: 96, distance: 77.4
copy div "What does the prefix "sub-" mean? under above across"
click at [104, 51] on label "under" at bounding box center [189, 52] width 284 height 15
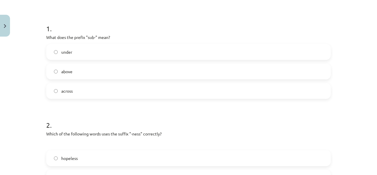
click at [135, 14] on h1 "1 ." at bounding box center [188, 23] width 285 height 18
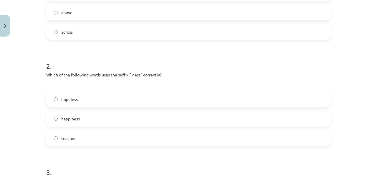
scroll to position [192, 0]
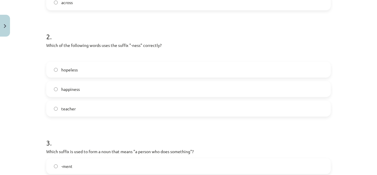
click at [90, 92] on label "happiness" at bounding box center [189, 89] width 284 height 15
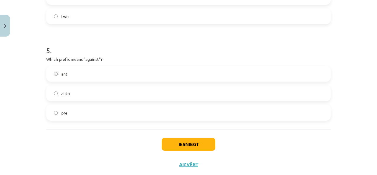
scroll to position [487, 0]
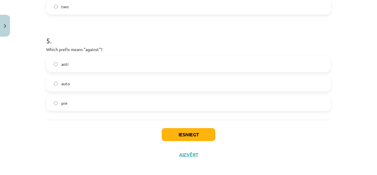
click at [64, 64] on span "anti" at bounding box center [64, 64] width 7 height 6
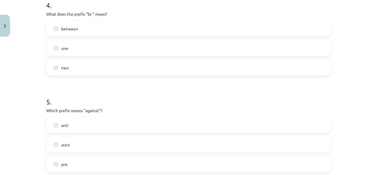
scroll to position [491, 0]
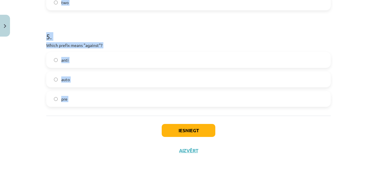
drag, startPoint x: 34, startPoint y: 136, endPoint x: 143, endPoint y: 116, distance: 110.8
click at [143, 116] on div "Mācību tēma: Angļu valodas i - 11. klases 1. ieskaites mācību materiāls #6 📝 To…" at bounding box center [188, 87] width 377 height 175
copy form "What does the prefix "sub-" mean? under above across 2 . Which of the following…"
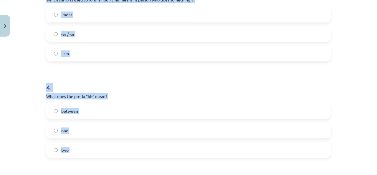
scroll to position [255, 0]
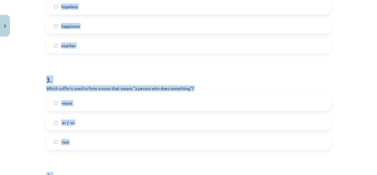
click at [152, 70] on h1 "3 ." at bounding box center [188, 74] width 285 height 18
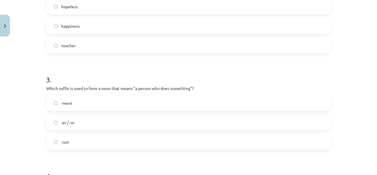
click at [63, 112] on div "-ment -er / -or -ism" at bounding box center [188, 122] width 285 height 55
click at [64, 117] on label "-er / -or" at bounding box center [189, 122] width 284 height 15
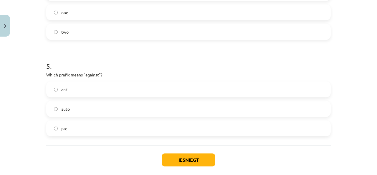
scroll to position [432, 0]
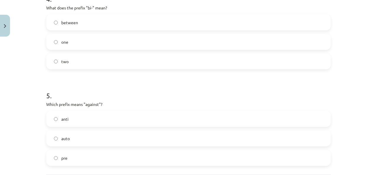
click at [123, 66] on label "two" at bounding box center [189, 61] width 284 height 15
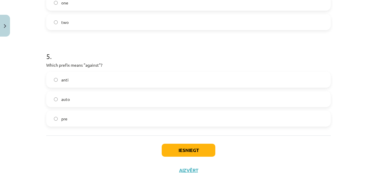
scroll to position [491, 0]
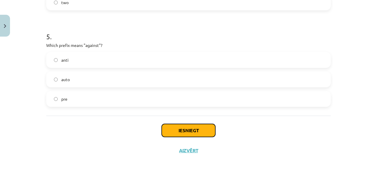
click at [194, 130] on button "Iesniegt" at bounding box center [189, 130] width 54 height 13
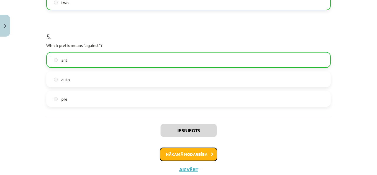
click at [201, 152] on button "Nākamā nodarbība" at bounding box center [189, 154] width 58 height 14
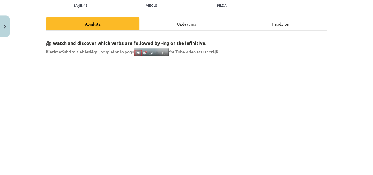
scroll to position [15, 0]
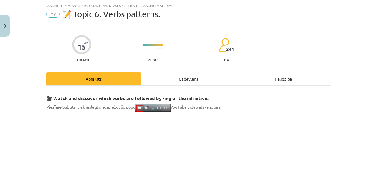
click at [194, 76] on div "Uzdevums" at bounding box center [188, 78] width 95 height 13
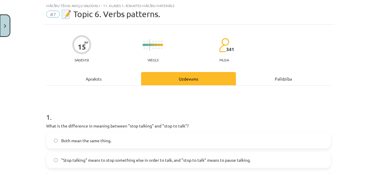
click at [0, 26] on button "Close" at bounding box center [5, 26] width 10 height 22
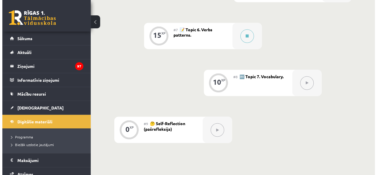
scroll to position [414, 0]
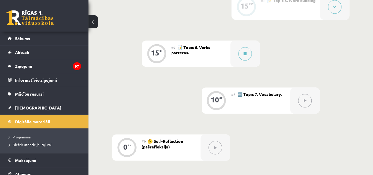
click at [239, 50] on div at bounding box center [244, 53] width 29 height 26
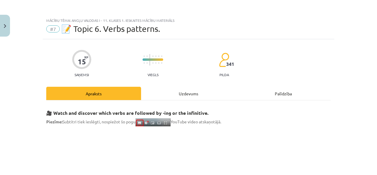
click at [175, 91] on div "Uzdevums" at bounding box center [188, 93] width 95 height 13
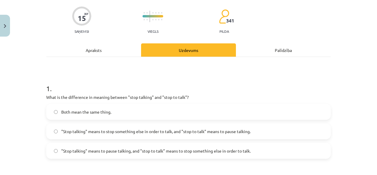
scroll to position [103, 0]
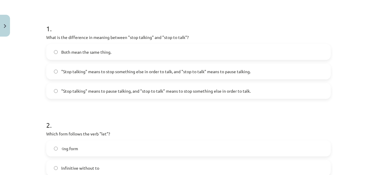
click at [113, 92] on span ""Stop talking" means to pause talking, and "stop to talk" means to stop somethi…" at bounding box center [156, 91] width 190 height 6
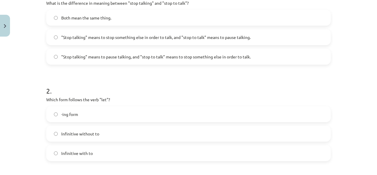
scroll to position [192, 0]
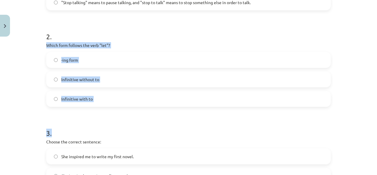
drag, startPoint x: 45, startPoint y: 45, endPoint x: 101, endPoint y: 110, distance: 85.7
click at [101, 110] on form "1 . What is the difference in meaning between "stop talking" and "stop to talk"…" at bounding box center [188, 161] width 285 height 470
copy form "Which form follows the verb "let"? -ing form Infinitive without to Infinitive w…"
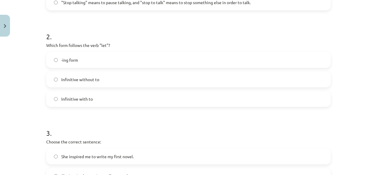
click at [154, 31] on h1 "2 ." at bounding box center [188, 31] width 285 height 18
click at [77, 68] on div "-ing form" at bounding box center [188, 60] width 285 height 16
click at [96, 57] on label "-ing form" at bounding box center [189, 59] width 284 height 15
click at [88, 79] on span "Infinitive without to" at bounding box center [80, 79] width 38 height 6
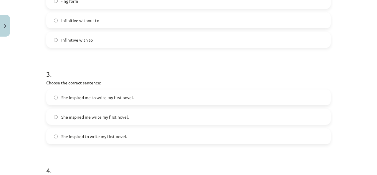
scroll to position [280, 0]
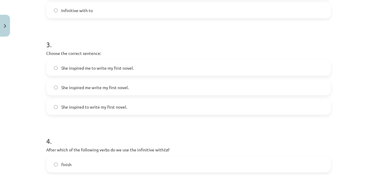
drag, startPoint x: 89, startPoint y: 61, endPoint x: 79, endPoint y: 76, distance: 18.0
click at [85, 70] on label "She inspired me to write my first novel." at bounding box center [189, 67] width 284 height 15
click at [80, 73] on label "She inspired me to write my first novel." at bounding box center [189, 67] width 284 height 15
click at [78, 63] on label "She inspired me to write my first novel." at bounding box center [189, 67] width 284 height 15
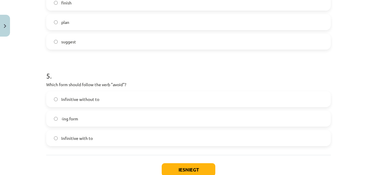
scroll to position [481, 0]
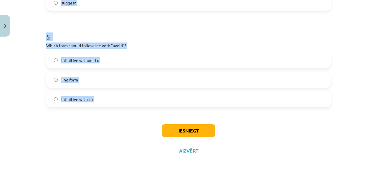
drag, startPoint x: 43, startPoint y: 29, endPoint x: 127, endPoint y: 119, distance: 123.5
copy form "After which of the following verbs do we use the infinitive with to ? finish pl…"
click at [73, 83] on label "-ing form" at bounding box center [189, 79] width 284 height 15
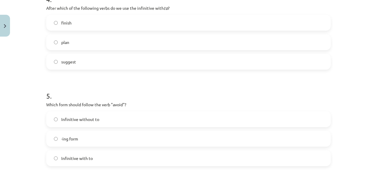
click at [90, 39] on label "plan" at bounding box center [189, 42] width 284 height 15
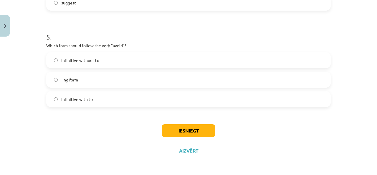
click at [190, 143] on div "Iesniegt Aizvērt" at bounding box center [188, 136] width 285 height 41
click at [179, 129] on button "Iesniegt" at bounding box center [189, 130] width 54 height 13
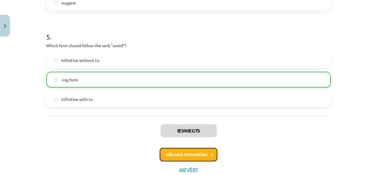
click at [161, 151] on button "Nākamā nodarbība" at bounding box center [189, 155] width 58 height 14
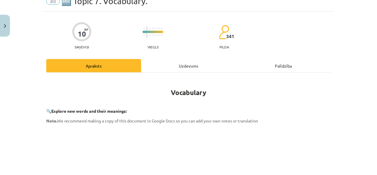
scroll to position [15, 0]
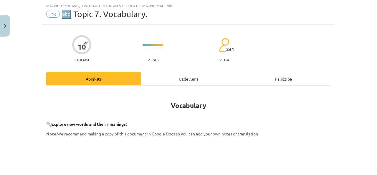
click at [154, 76] on div "Uzdevums" at bounding box center [188, 78] width 95 height 13
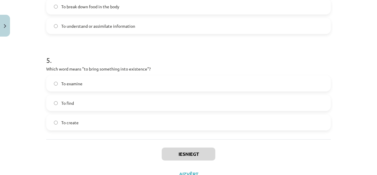
scroll to position [500, 0]
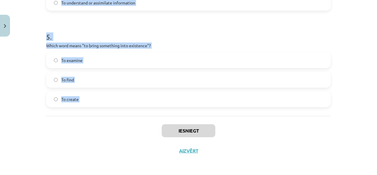
drag, startPoint x: 38, startPoint y: 62, endPoint x: 157, endPoint y: 117, distance: 130.7
click at [157, 117] on div "Mācību tēma: Angļu valodas i - 11. klases 1. ieskaites mācību materiāls #8 🔤 To…" at bounding box center [188, 87] width 377 height 175
copy form "Which of the following means "the surroundings or conditions in which a person,…"
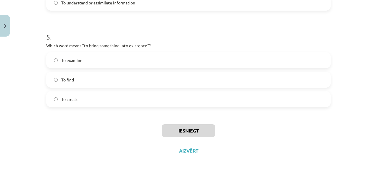
drag, startPoint x: 45, startPoint y: 167, endPoint x: 56, endPoint y: 141, distance: 28.9
click at [50, 157] on div "Mācību tēma: Angļu valodas i - 11. klases 1. ieskaites mācību materiāls #8 🔤 To…" at bounding box center [188, 87] width 377 height 175
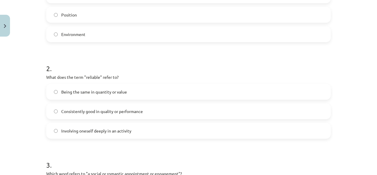
scroll to position [146, 0]
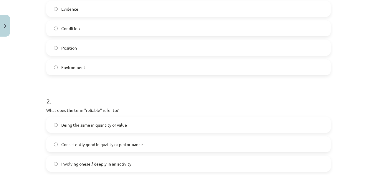
click at [73, 72] on label "Environment" at bounding box center [189, 67] width 284 height 15
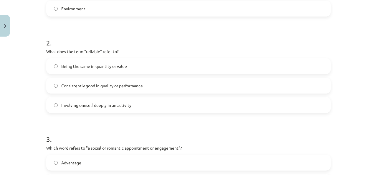
scroll to position [205, 0]
click at [68, 64] on span "Being the same in quantity or value" at bounding box center [94, 66] width 66 height 6
click at [68, 84] on span "Consistently good in quality or performance" at bounding box center [102, 85] width 82 height 6
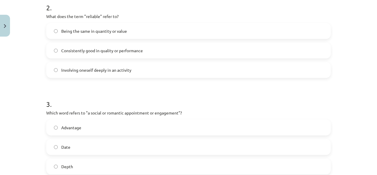
scroll to position [264, 0]
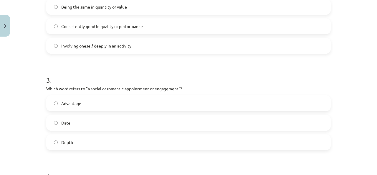
click at [95, 125] on label "Date" at bounding box center [189, 122] width 284 height 15
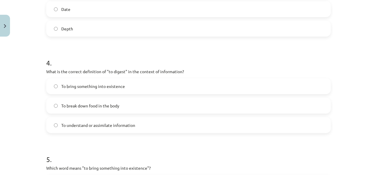
scroll to position [412, 0]
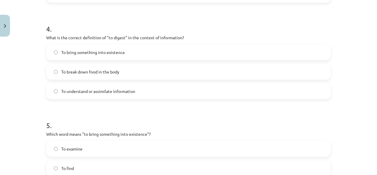
click at [102, 88] on span "To understand or assimilate information" at bounding box center [98, 91] width 74 height 6
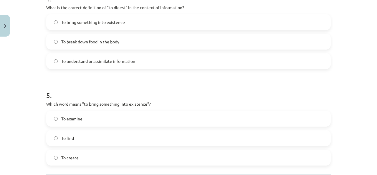
scroll to position [471, 0]
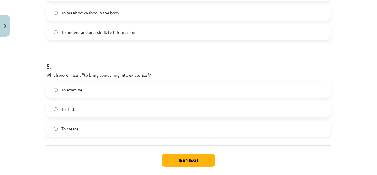
click at [82, 122] on label "To create" at bounding box center [189, 128] width 284 height 15
click at [183, 160] on button "Iesniegt" at bounding box center [189, 160] width 54 height 13
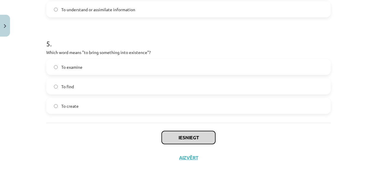
scroll to position [500, 0]
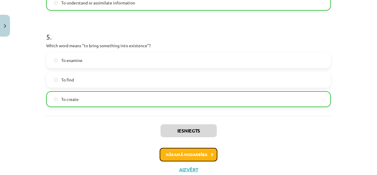
click at [185, 155] on button "Nākamā nodarbība" at bounding box center [189, 155] width 58 height 14
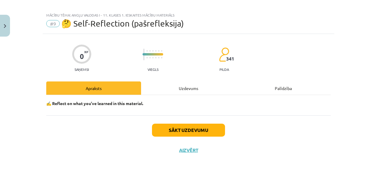
scroll to position [5, 0]
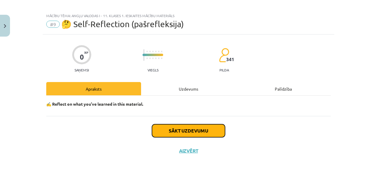
click at [168, 125] on button "Sākt uzdevumu" at bounding box center [188, 130] width 73 height 13
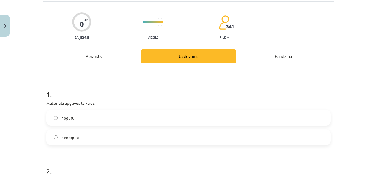
scroll to position [64, 0]
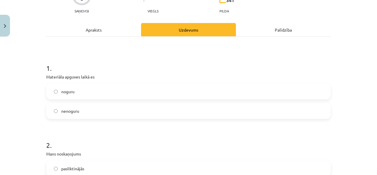
click at [86, 91] on label "noguru" at bounding box center [189, 91] width 284 height 15
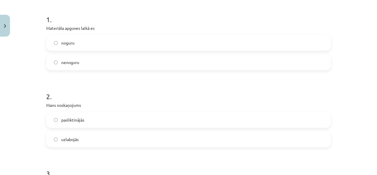
scroll to position [152, 0]
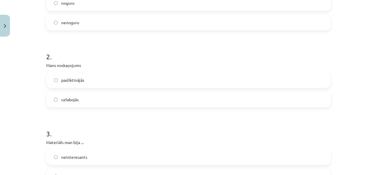
click at [91, 85] on label "pasliktinājās" at bounding box center [189, 80] width 284 height 15
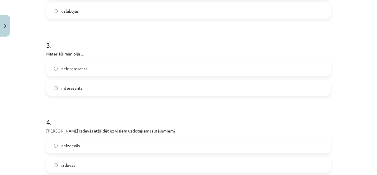
click at [91, 108] on h1 "4 ." at bounding box center [188, 117] width 285 height 18
click at [95, 86] on label "interesants" at bounding box center [189, 87] width 284 height 15
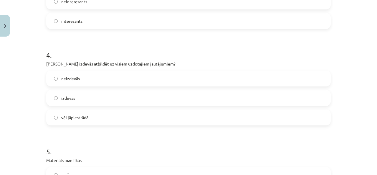
scroll to position [359, 0]
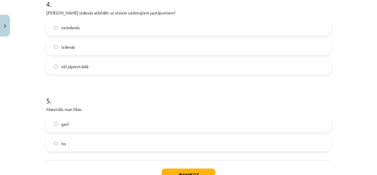
click at [96, 57] on div "neizdevās izdevās vēl jāpiestrādā" at bounding box center [188, 46] width 285 height 55
click at [98, 64] on label "vēl jāpiestrādā" at bounding box center [189, 66] width 284 height 15
click at [91, 139] on label "īss" at bounding box center [189, 143] width 284 height 15
click at [176, 170] on button "Iesniegt" at bounding box center [189, 174] width 54 height 13
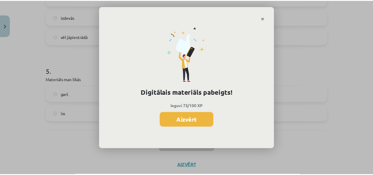
scroll to position [414, 0]
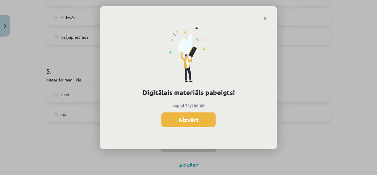
click at [188, 115] on button "Aizvērt" at bounding box center [189, 119] width 54 height 15
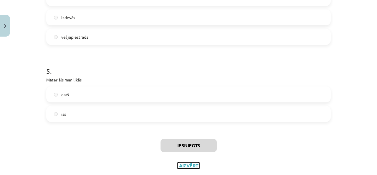
click at [192, 167] on button "Aizvērt" at bounding box center [189, 165] width 22 height 6
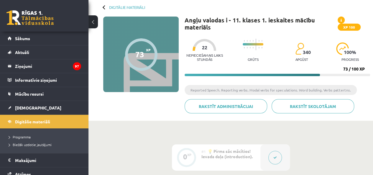
scroll to position [0, 0]
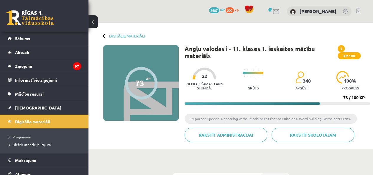
click at [124, 38] on link "Digitālie materiāli" at bounding box center [127, 36] width 36 height 4
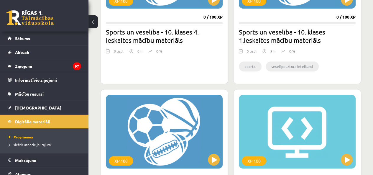
scroll to position [206, 0]
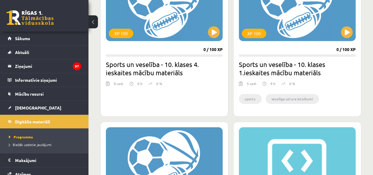
click at [216, 19] on div "XP 100" at bounding box center [164, 4] width 117 height 74
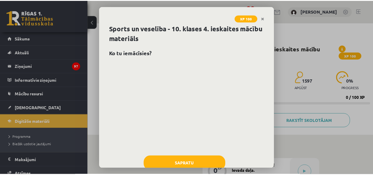
scroll to position [16, 0]
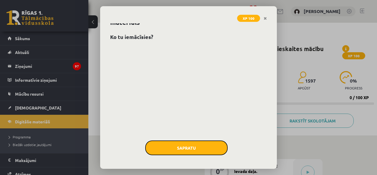
click at [217, 150] on button "Sapratu" at bounding box center [186, 147] width 83 height 15
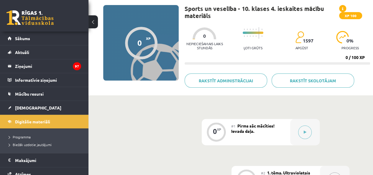
scroll to position [0, 0]
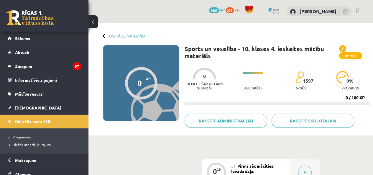
click at [124, 32] on div "Digitālie materiāli 0 XP XP 100 0 / 100 XP Sports un veselība - 10. klases 4. i…" at bounding box center [230, 79] width 285 height 113
click at [123, 32] on div "Digitālie materiāli 0 XP XP 100 0 / 100 XP Sports un veselība - 10. klases 4. i…" at bounding box center [230, 79] width 285 height 113
click at [120, 37] on link "Digitālie materiāli" at bounding box center [127, 36] width 36 height 4
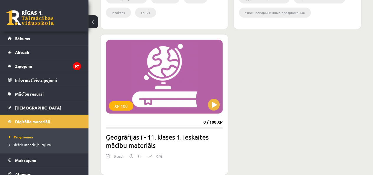
scroll to position [885, 0]
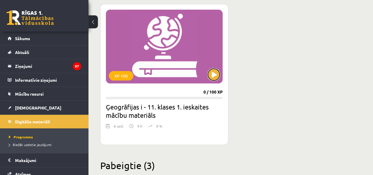
click at [214, 74] on button at bounding box center [214, 75] width 12 height 12
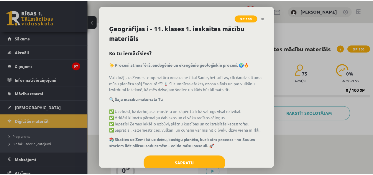
scroll to position [21, 0]
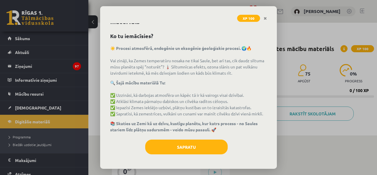
click at [186, 158] on div "Sapratu" at bounding box center [188, 148] width 157 height 19
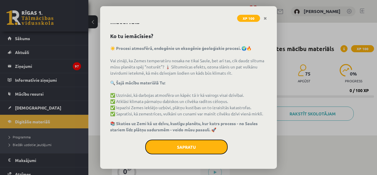
click at [183, 145] on button "Sapratu" at bounding box center [186, 146] width 83 height 15
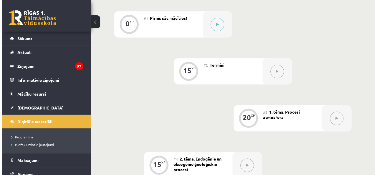
scroll to position [147, 0]
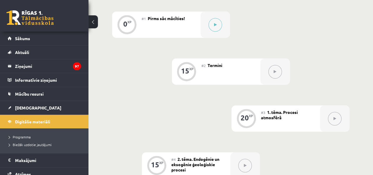
click at [220, 26] on button at bounding box center [215, 25] width 14 height 14
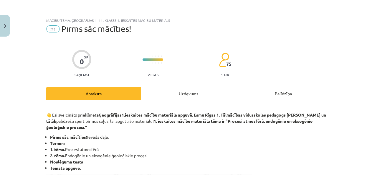
click at [160, 93] on div "Uzdevums" at bounding box center [188, 93] width 95 height 13
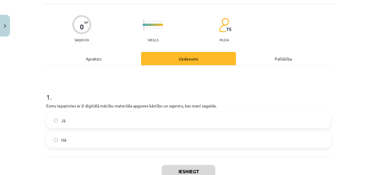
scroll to position [44, 0]
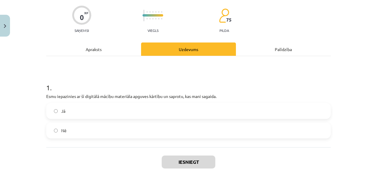
click at [105, 108] on label "Jā" at bounding box center [189, 110] width 284 height 15
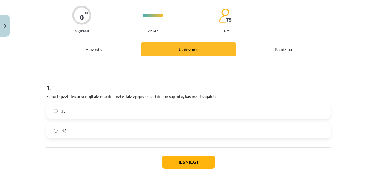
click at [188, 151] on div "Iesniegt Aizvērt" at bounding box center [188, 167] width 285 height 41
click at [187, 159] on button "Iesniegt" at bounding box center [189, 161] width 54 height 13
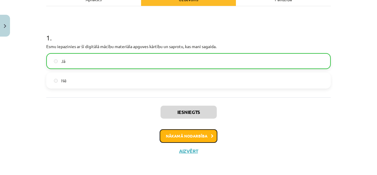
click at [193, 135] on button "Nākamā nodarbība" at bounding box center [189, 136] width 58 height 14
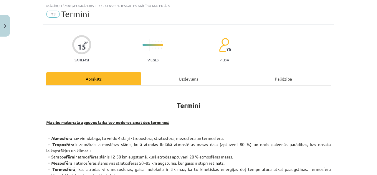
click at [162, 78] on div "Uzdevums" at bounding box center [188, 78] width 95 height 13
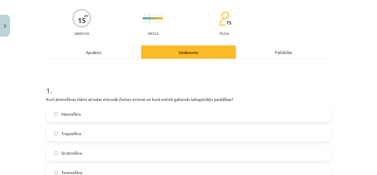
scroll to position [74, 0]
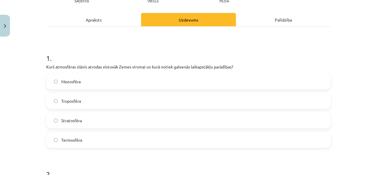
click at [80, 96] on label "Troposfēra" at bounding box center [189, 100] width 284 height 15
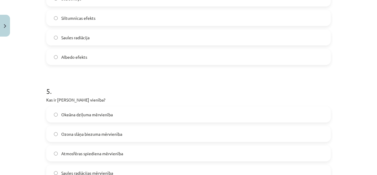
scroll to position [578, 0]
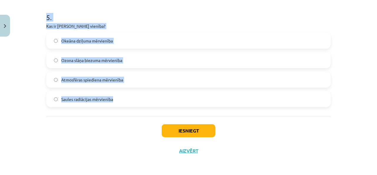
drag, startPoint x: 42, startPoint y: 35, endPoint x: 136, endPoint y: 115, distance: 123.6
copy form "Kurš atmosfēras slānis atrodas vistuvāk Zemes virsmai un kurā notiek galvenās l…"
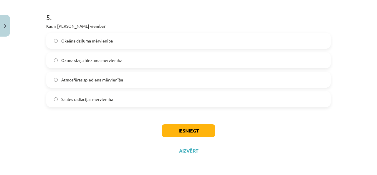
click at [95, 123] on div "Iesniegt Aizvērt" at bounding box center [188, 136] width 285 height 41
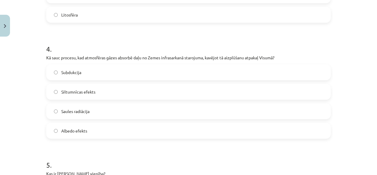
scroll to position [342, 0]
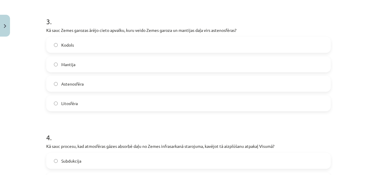
click at [90, 63] on label "Mantija" at bounding box center [189, 64] width 284 height 15
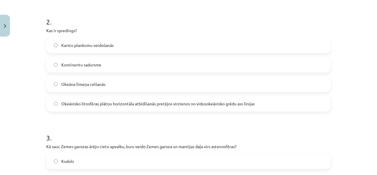
scroll to position [224, 0]
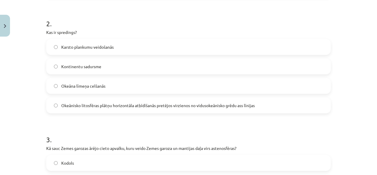
click at [22, 95] on div "Mācību tēma: Ģeogrāfijas i - 11. klases 1. ieskaites mācību materiāls #2 Termin…" at bounding box center [188, 87] width 377 height 175
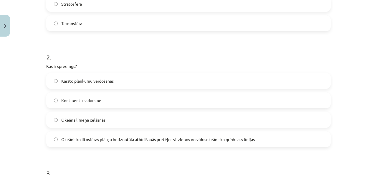
scroll to position [165, 0]
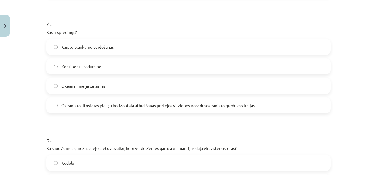
click at [98, 107] on span "Okeānisko litosfēras plātņu horizontāla atbīdīšanās pretējos virzienos no vidus…" at bounding box center [158, 105] width 194 height 6
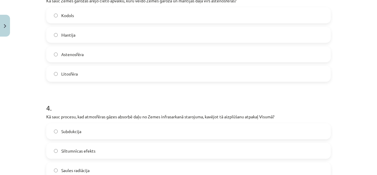
scroll to position [372, 0]
click at [73, 73] on span "Litosfēra" at bounding box center [69, 74] width 17 height 6
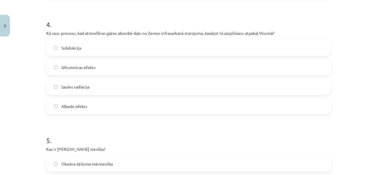
scroll to position [460, 0]
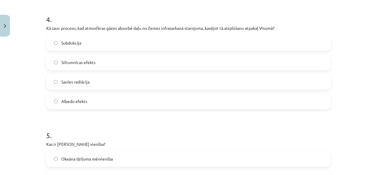
click at [95, 64] on label "Siltumnīcas efekts" at bounding box center [189, 62] width 284 height 15
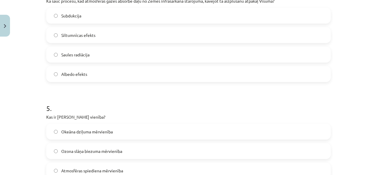
scroll to position [519, 0]
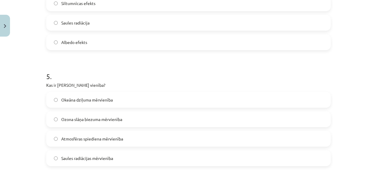
click at [71, 103] on label "Okeāna dziļuma mērvienība" at bounding box center [189, 99] width 284 height 15
click at [75, 119] on span "Ozona slāņa biezuma mērvienība" at bounding box center [91, 119] width 61 height 6
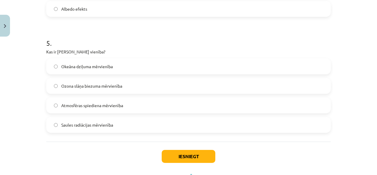
scroll to position [578, 0]
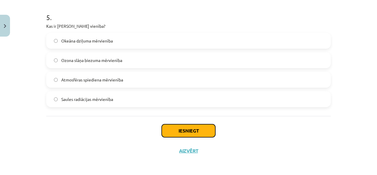
click at [172, 125] on button "Iesniegt" at bounding box center [189, 130] width 54 height 13
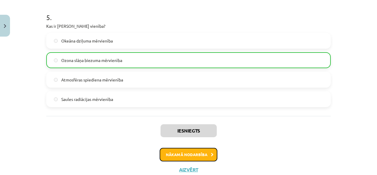
click at [183, 151] on button "Nākamā nodarbība" at bounding box center [189, 155] width 58 height 14
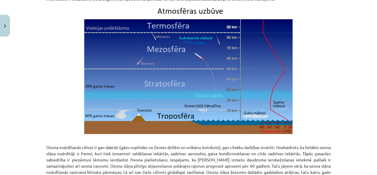
scroll to position [663, 0]
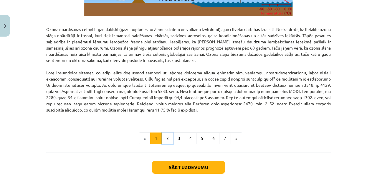
click at [165, 136] on button "2" at bounding box center [168, 138] width 12 height 12
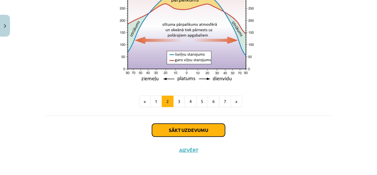
click at [203, 131] on button "Sākt uzdevumu" at bounding box center [188, 130] width 73 height 13
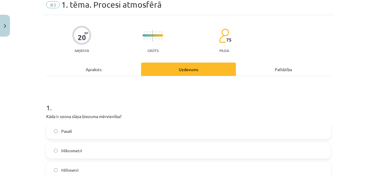
scroll to position [15, 0]
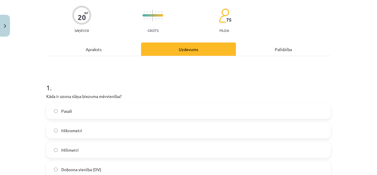
click at [114, 50] on div "Apraksts" at bounding box center [93, 48] width 95 height 13
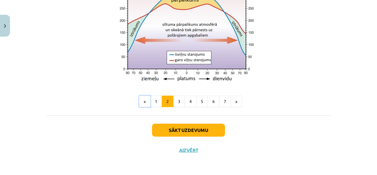
click at [144, 102] on button "«" at bounding box center [144, 102] width 11 height 12
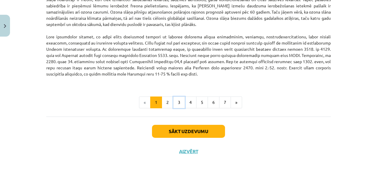
click at [178, 103] on button "3" at bounding box center [179, 102] width 12 height 12
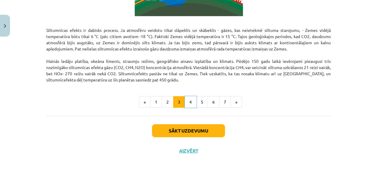
click at [186, 101] on button "4" at bounding box center [191, 102] width 12 height 12
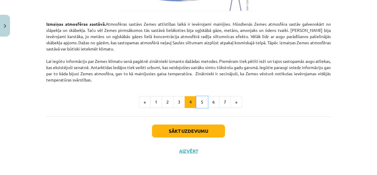
click at [199, 103] on button "5" at bounding box center [202, 102] width 12 height 12
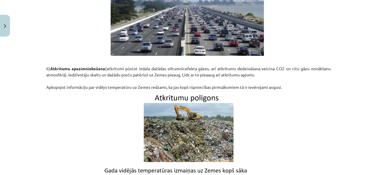
scroll to position [813, 0]
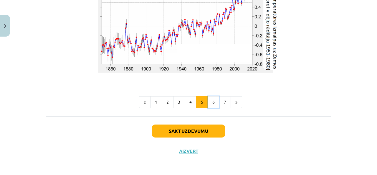
click at [208, 98] on button "6" at bounding box center [214, 102] width 12 height 12
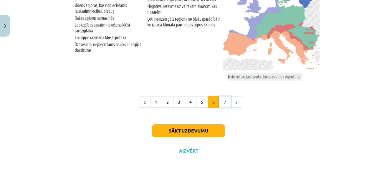
click at [220, 101] on button "7" at bounding box center [225, 102] width 12 height 12
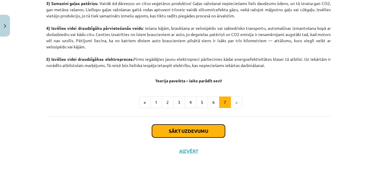
click at [202, 126] on button "Sākt uzdevumu" at bounding box center [188, 130] width 73 height 13
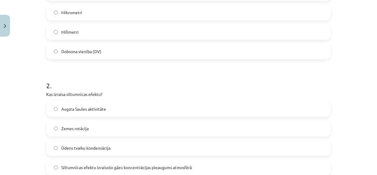
scroll to position [192, 0]
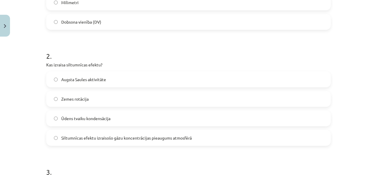
click at [63, 75] on label "Augsta Saules aktivitāte" at bounding box center [189, 79] width 284 height 15
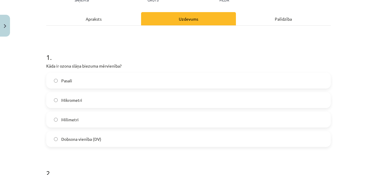
scroll to position [74, 0]
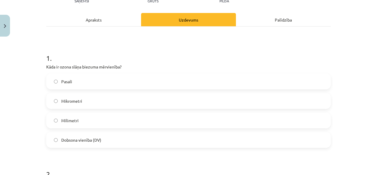
click at [86, 139] on span "Dobsona vienība (DV)" at bounding box center [81, 140] width 40 height 6
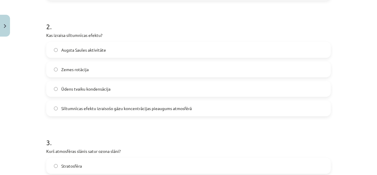
scroll to position [339, 0]
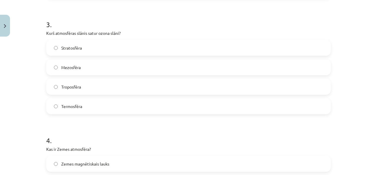
click at [93, 108] on label "Termosfēra" at bounding box center [189, 106] width 284 height 15
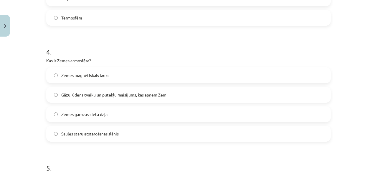
click at [107, 73] on span "Zemes magnētiskais lauks" at bounding box center [85, 75] width 48 height 6
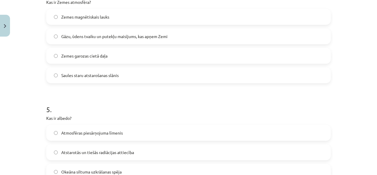
scroll to position [578, 0]
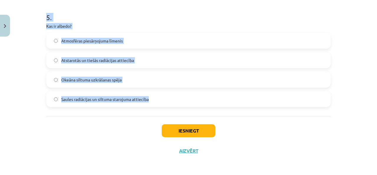
drag, startPoint x: 42, startPoint y: 38, endPoint x: 161, endPoint y: 110, distance: 139.4
copy form "Kāda ir ozona slāņa biezuma mērvienība? Pasali Mikrometri Milimetri Dobsona vie…"
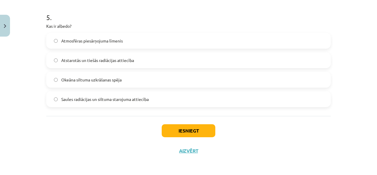
click at [32, 139] on div "Mācību tēma: Ģeogrāfijas i - 11. klases 1. ieskaites mācību materiāls #3 1. tēm…" at bounding box center [188, 87] width 377 height 175
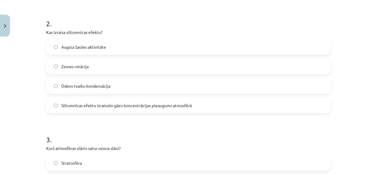
click at [72, 110] on label "Siltumnīcas efektu izraisošo gāzu koncentrācijas pieaugums atmosfērā" at bounding box center [189, 105] width 284 height 15
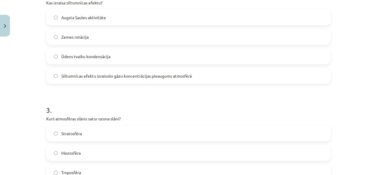
scroll to position [342, 0]
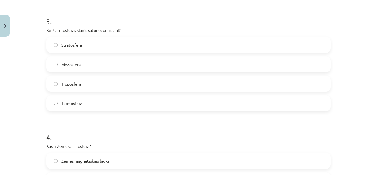
click at [78, 46] on label "Stratosfēra" at bounding box center [189, 44] width 284 height 15
click at [78, 43] on span "Stratosfēra" at bounding box center [71, 45] width 21 height 6
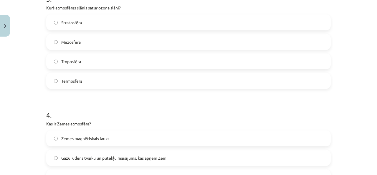
scroll to position [401, 0]
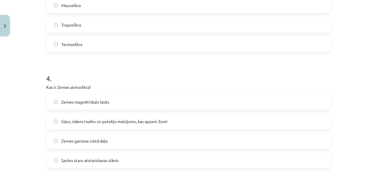
click at [63, 125] on label "Gāzu, ūdens tvaiku un putekļu maisījums, kas apņem Zemi" at bounding box center [189, 121] width 284 height 15
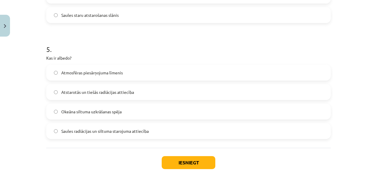
scroll to position [548, 0]
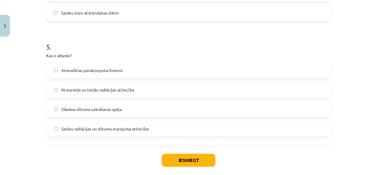
click at [68, 92] on span "Atstarotās un tiešās radiācijas attiecība" at bounding box center [97, 90] width 73 height 6
click at [178, 167] on div "Iesniegt Aizvērt" at bounding box center [188, 165] width 285 height 41
click at [175, 158] on button "Iesniegt" at bounding box center [189, 160] width 54 height 13
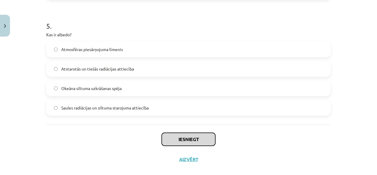
scroll to position [578, 0]
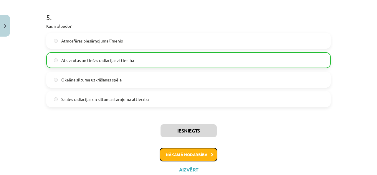
click at [192, 152] on button "Nākamā nodarbība" at bounding box center [189, 155] width 58 height 14
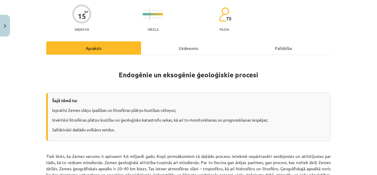
scroll to position [15, 0]
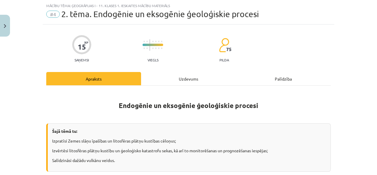
click at [157, 74] on div "Uzdevums" at bounding box center [188, 78] width 95 height 13
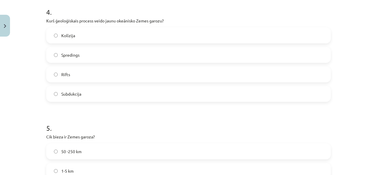
scroll to position [578, 0]
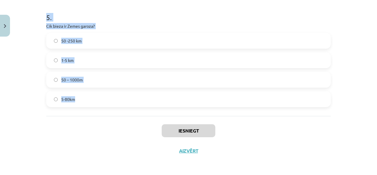
drag, startPoint x: 41, startPoint y: 6, endPoint x: 139, endPoint y: 106, distance: 139.3
copy form "Kas veido Zemes magnētisko lauku? Okeāniskās garozas veidošanās Zemes garozas k…"
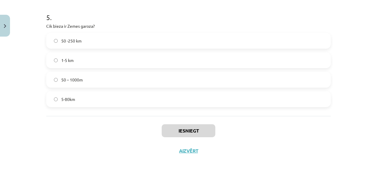
click at [118, 146] on div "Iesniegt Aizvērt" at bounding box center [188, 136] width 285 height 41
click at [76, 106] on div "5-80km" at bounding box center [188, 99] width 285 height 16
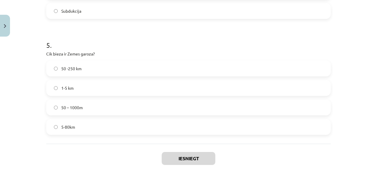
scroll to position [519, 0]
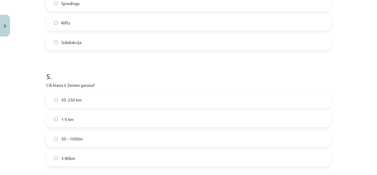
click at [72, 155] on span "5-80km" at bounding box center [68, 158] width 14 height 6
click at [86, 3] on label "Spredings" at bounding box center [189, 3] width 284 height 15
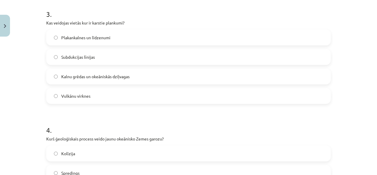
scroll to position [342, 0]
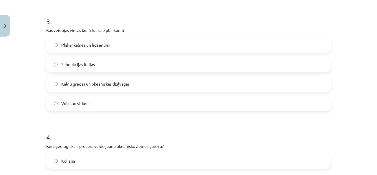
click at [96, 103] on label "Vulkānu virknes" at bounding box center [189, 103] width 284 height 15
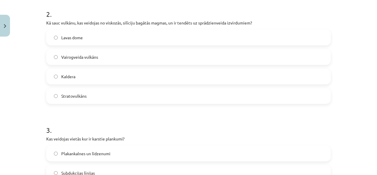
scroll to position [224, 0]
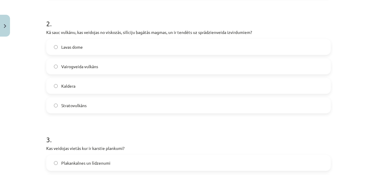
click at [85, 105] on label "Stratovulkāns" at bounding box center [189, 105] width 284 height 15
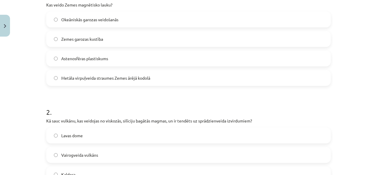
click at [73, 74] on label "Metāla virpuļveida straumes Zemes ārējā kodolā" at bounding box center [189, 77] width 284 height 15
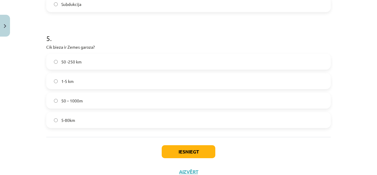
scroll to position [578, 0]
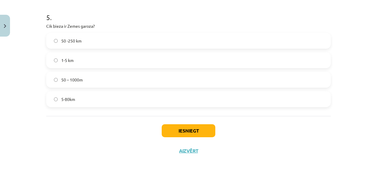
click at [183, 137] on div "Iesniegt Aizvērt" at bounding box center [188, 136] width 285 height 41
click at [183, 130] on button "Iesniegt" at bounding box center [189, 130] width 54 height 13
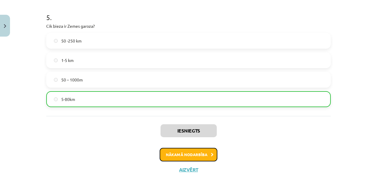
click at [186, 152] on button "Nākamā nodarbība" at bounding box center [189, 155] width 58 height 14
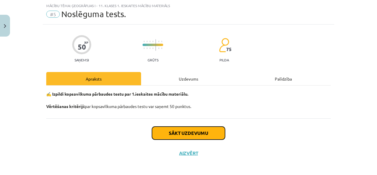
click at [173, 131] on button "Sākt uzdevumu" at bounding box center [188, 132] width 73 height 13
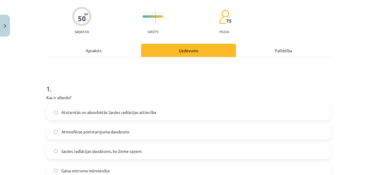
scroll to position [103, 0]
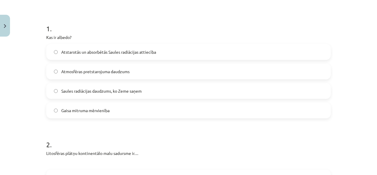
click at [91, 52] on span "Atstarotās un absorbētās Saules radiācijas attiecība" at bounding box center [108, 52] width 95 height 6
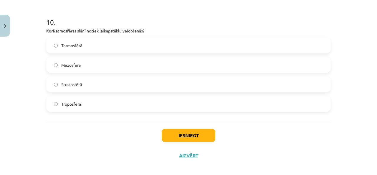
scroll to position [1148, 0]
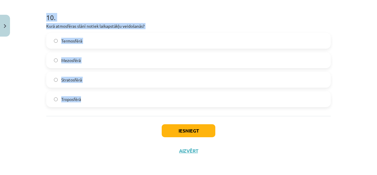
drag, startPoint x: 44, startPoint y: 65, endPoint x: 165, endPoint y: 115, distance: 131.4
copy form "Kas ir albedo? Atstarotās un absorbētās Saules radiācijas attiecība Atmosfēras …"
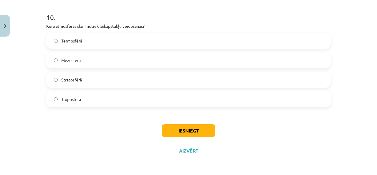
click at [66, 129] on div "Iesniegt Aizvērt" at bounding box center [188, 136] width 285 height 41
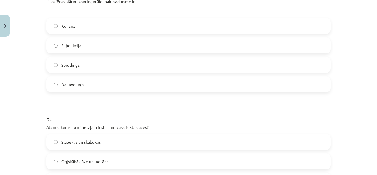
scroll to position [234, 0]
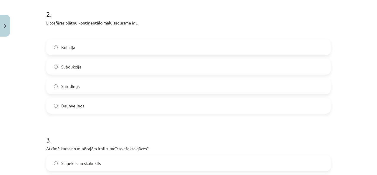
click at [84, 48] on label "Kolīzija" at bounding box center [189, 47] width 284 height 15
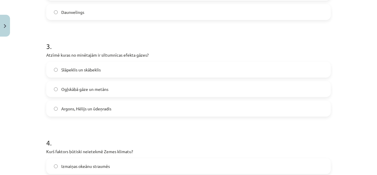
scroll to position [351, 0]
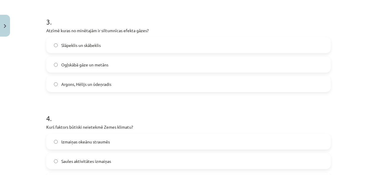
click at [75, 59] on label "Ogļskābā gāze un metāns" at bounding box center [189, 64] width 284 height 15
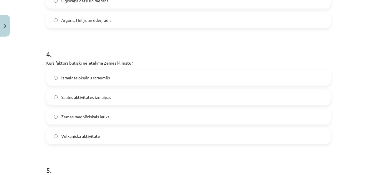
scroll to position [440, 0]
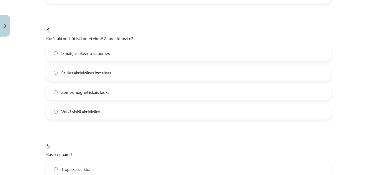
click at [86, 92] on span "Zemes magnētiskais lauks" at bounding box center [85, 92] width 48 height 6
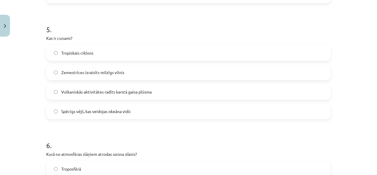
scroll to position [558, 0]
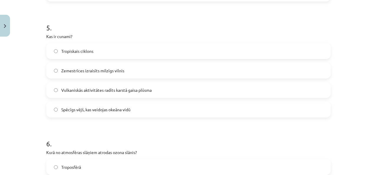
click at [87, 73] on span "Zemestrīces izraisīts milzīgs vilnis" at bounding box center [92, 71] width 63 height 6
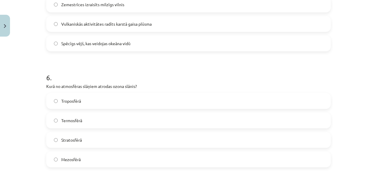
scroll to position [676, 0]
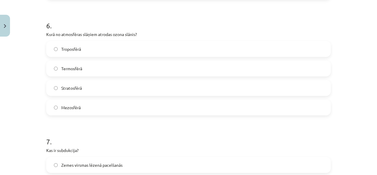
drag, startPoint x: 74, startPoint y: 87, endPoint x: 78, endPoint y: 84, distance: 5.3
click at [74, 88] on span "Stratosfērā" at bounding box center [71, 88] width 21 height 6
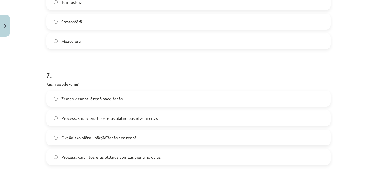
scroll to position [794, 0]
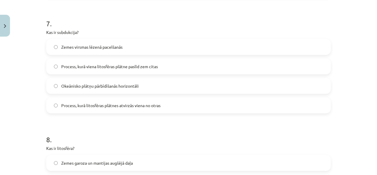
click at [88, 62] on label "Process, kurā viena litosfēras plātne paslīd zem citas" at bounding box center [189, 66] width 284 height 15
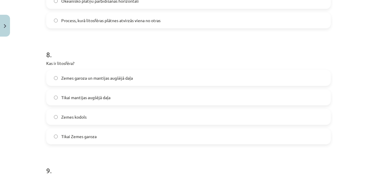
scroll to position [882, 0]
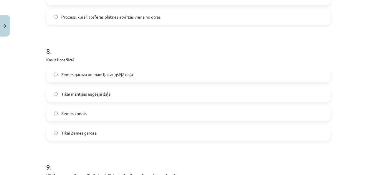
drag, startPoint x: 78, startPoint y: 68, endPoint x: 78, endPoint y: 71, distance: 3.3
click at [78, 69] on label "Zemes garoza un mantijas augšējā daļa" at bounding box center [189, 74] width 284 height 15
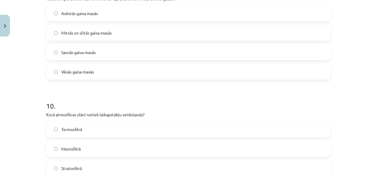
scroll to position [1089, 0]
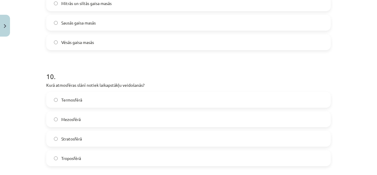
click at [75, 157] on span "Troposfērā" at bounding box center [71, 158] width 20 height 6
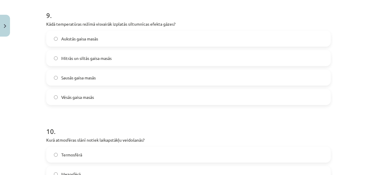
scroll to position [1030, 0]
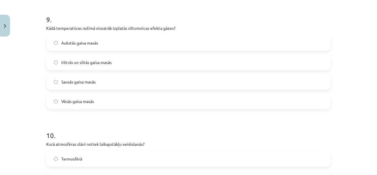
click at [94, 63] on span "Mitrās un siltās gaisa masās" at bounding box center [86, 62] width 50 height 6
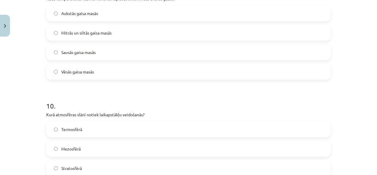
scroll to position [1118, 0]
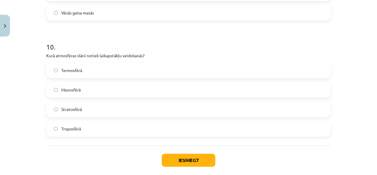
click at [166, 166] on div "Iesniegt Aizvērt" at bounding box center [188, 165] width 285 height 41
click at [165, 161] on button "Iesniegt" at bounding box center [189, 160] width 54 height 13
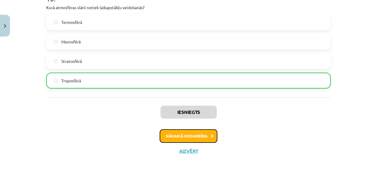
click at [188, 135] on button "Nākamā nodarbība" at bounding box center [189, 136] width 58 height 14
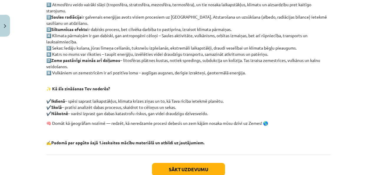
scroll to position [133, 0]
click at [180, 165] on button "Sākt uzdevumu" at bounding box center [188, 168] width 73 height 13
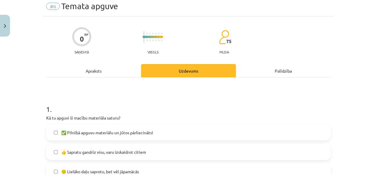
scroll to position [15, 0]
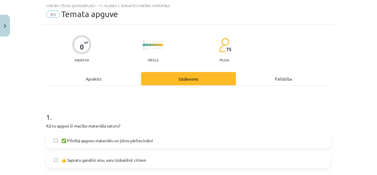
click at [151, 135] on label "✅ Pilnībā apguvu materiālu un jūtos pārliecināts!" at bounding box center [189, 140] width 284 height 15
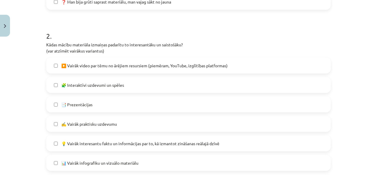
click at [113, 99] on label "📑 Prezentācijas" at bounding box center [189, 104] width 284 height 15
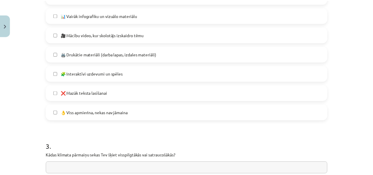
scroll to position [515, 0]
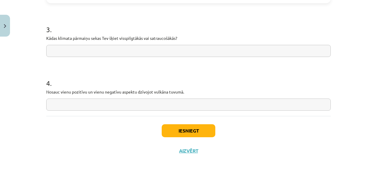
click at [170, 123] on div "Iesniegt Aizvērt" at bounding box center [188, 136] width 285 height 41
click at [168, 125] on button "Iesniegt" at bounding box center [189, 130] width 54 height 13
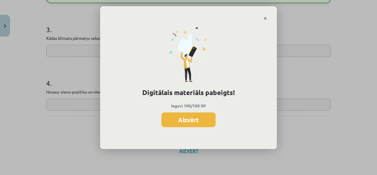
click at [208, 120] on button "Aizvērt" at bounding box center [189, 119] width 54 height 15
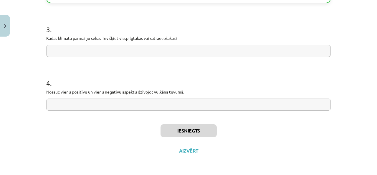
click at [186, 154] on div "Iesniegts Aizvērt" at bounding box center [188, 136] width 285 height 41
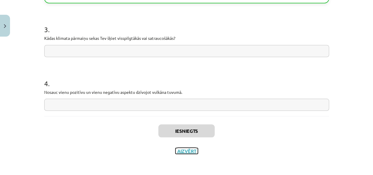
click at [183, 151] on button "Aizvērt" at bounding box center [186, 151] width 22 height 6
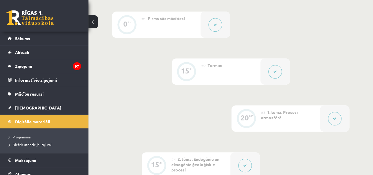
click at [34, 34] on link "Sākums" at bounding box center [44, 39] width 73 height 14
